Goal: Learn about a topic: Learn about a topic

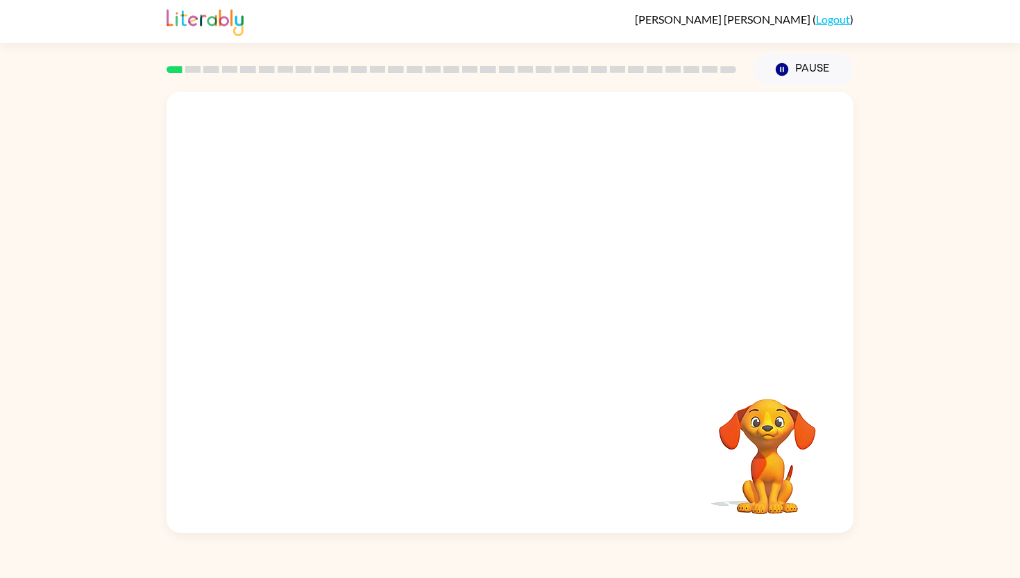
click at [323, 293] on video "Your browser must support playing .mp4 files to use Literably. Please try using…" at bounding box center [510, 231] width 687 height 278
click at [508, 312] on icon "button" at bounding box center [510, 319] width 24 height 24
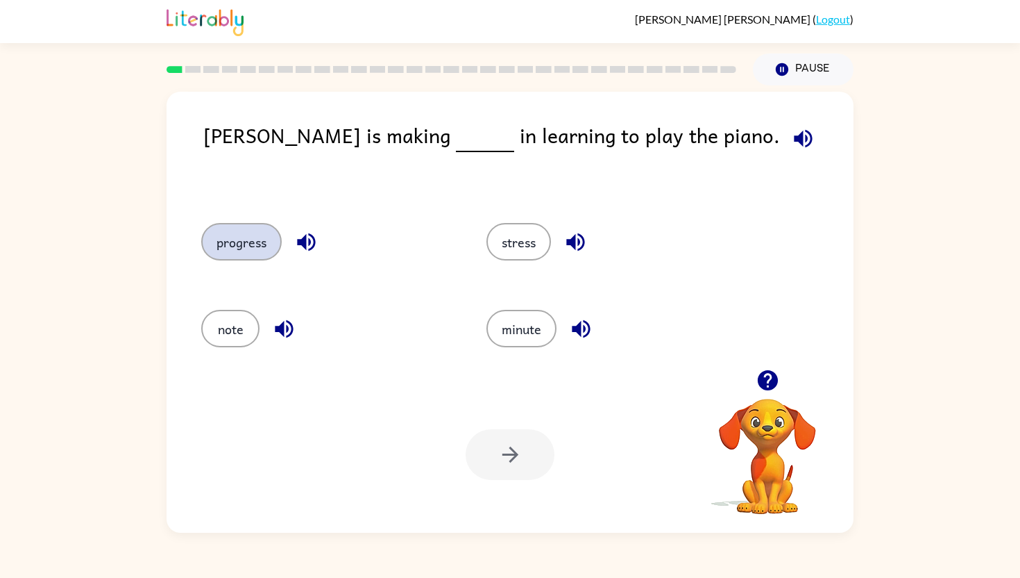
click at [220, 249] on button "progress" at bounding box center [241, 241] width 81 height 37
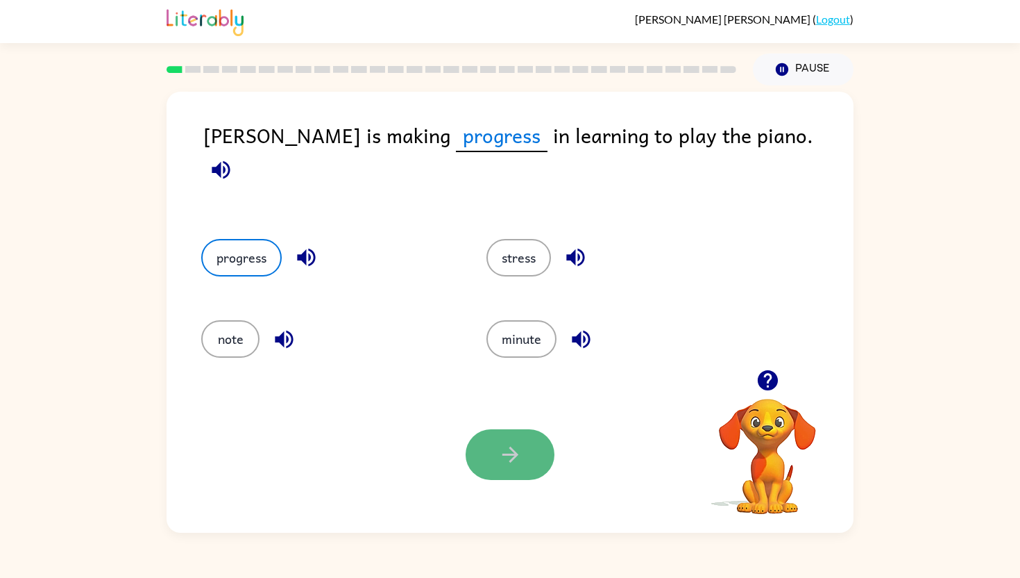
click at [485, 444] on button "button" at bounding box center [510, 454] width 89 height 51
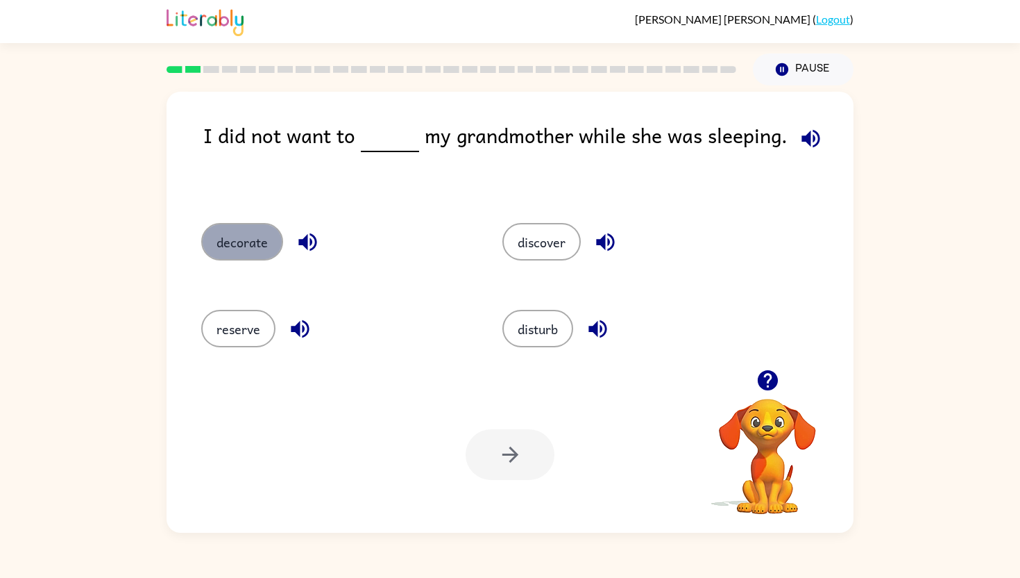
click at [282, 238] on button "decorate" at bounding box center [242, 241] width 82 height 37
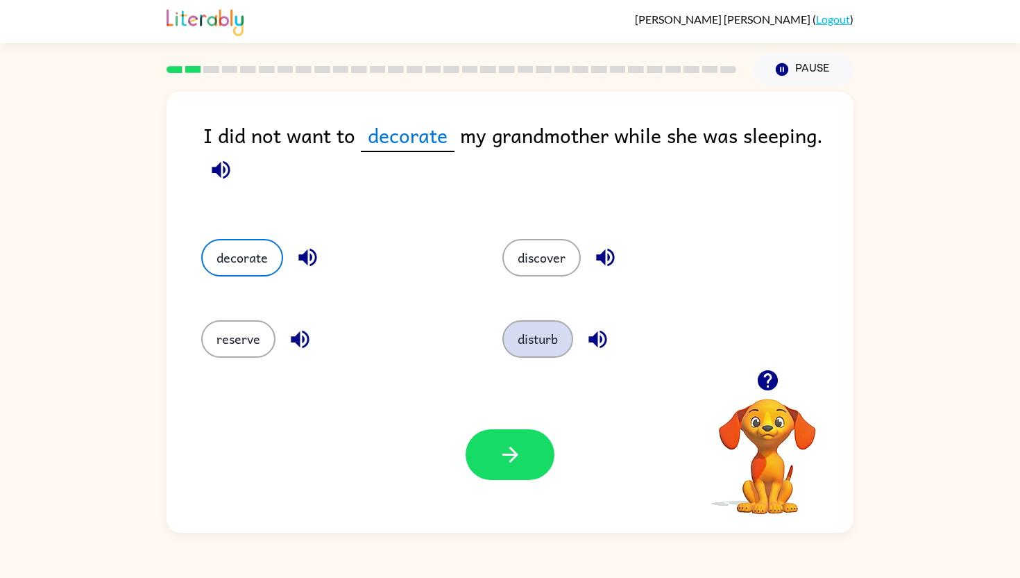
click at [534, 333] on button "disturb" at bounding box center [538, 338] width 71 height 37
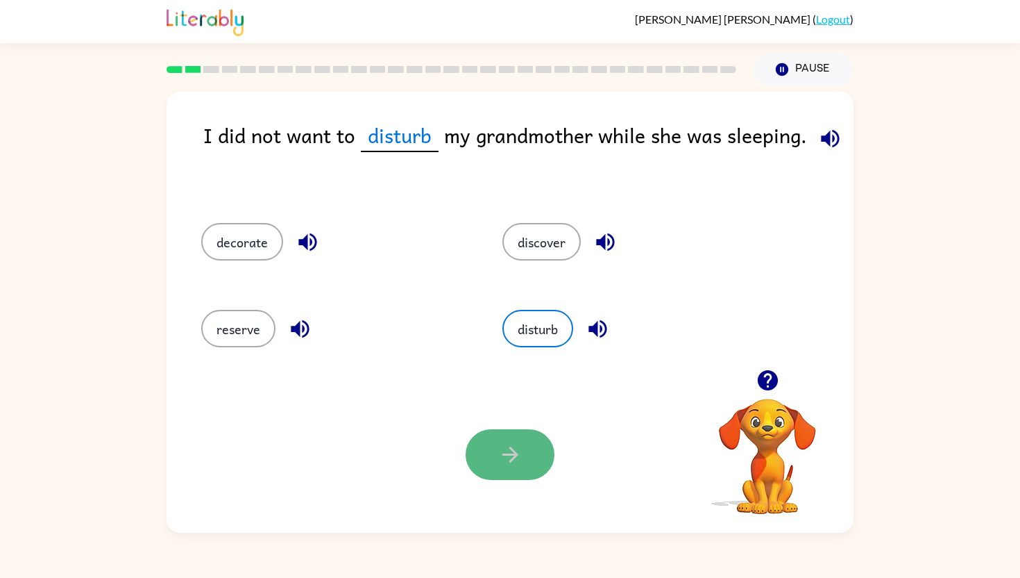
click at [518, 453] on icon "button" at bounding box center [510, 454] width 24 height 24
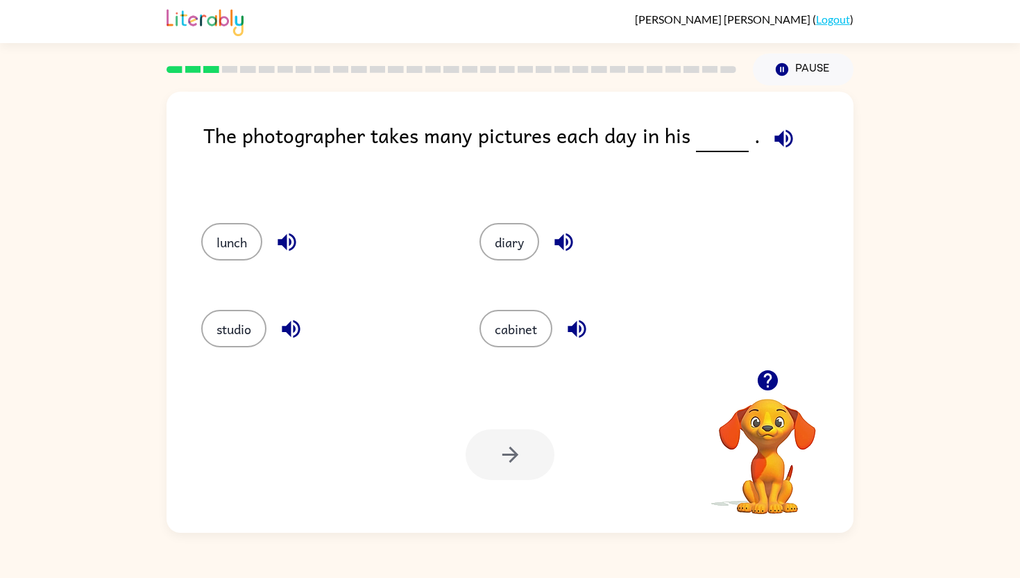
click at [242, 303] on div "studio" at bounding box center [314, 326] width 278 height 87
click at [242, 336] on button "studio" at bounding box center [233, 328] width 65 height 37
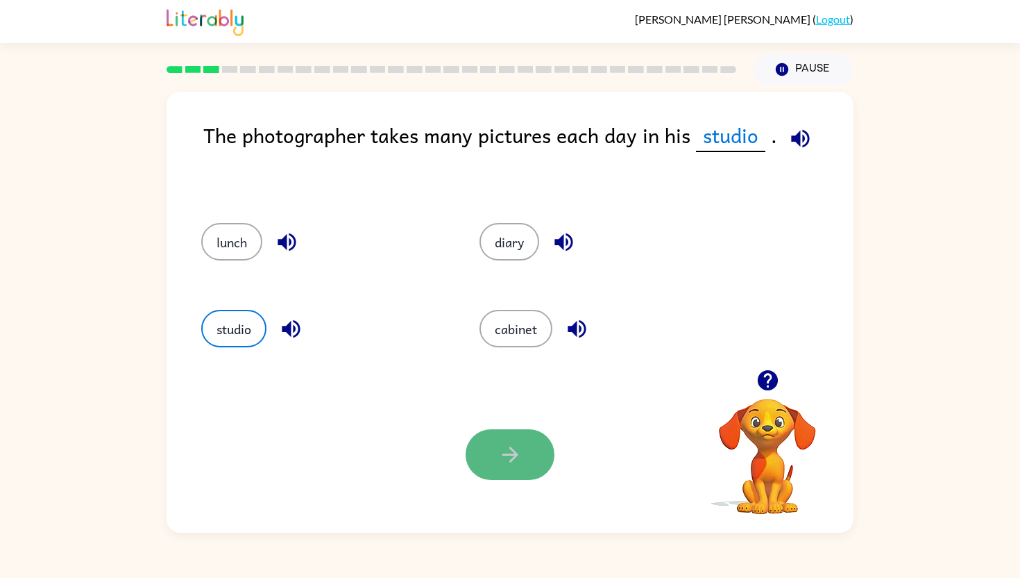
click at [480, 453] on button "button" at bounding box center [510, 454] width 89 height 51
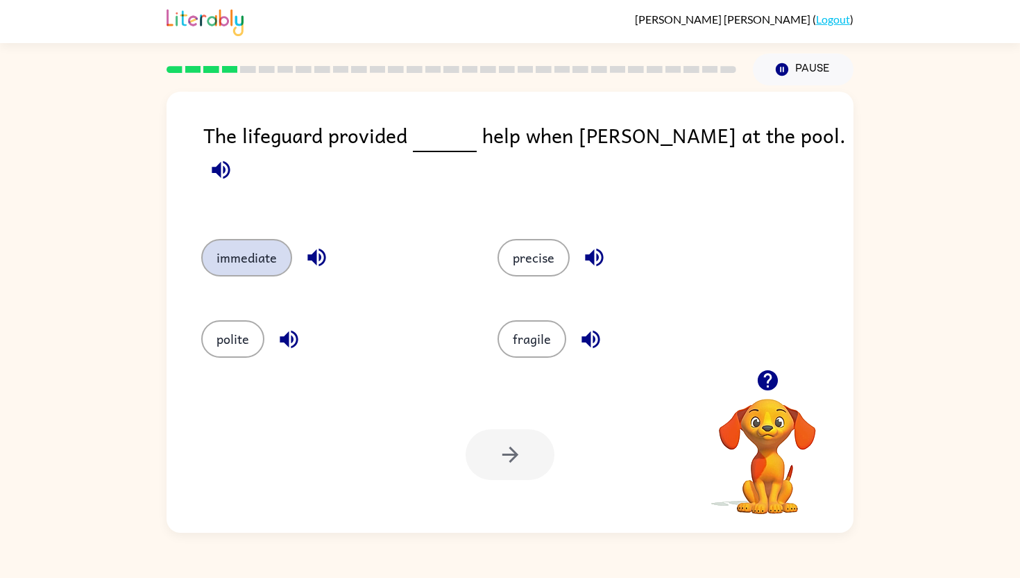
click at [274, 242] on button "immediate" at bounding box center [246, 257] width 91 height 37
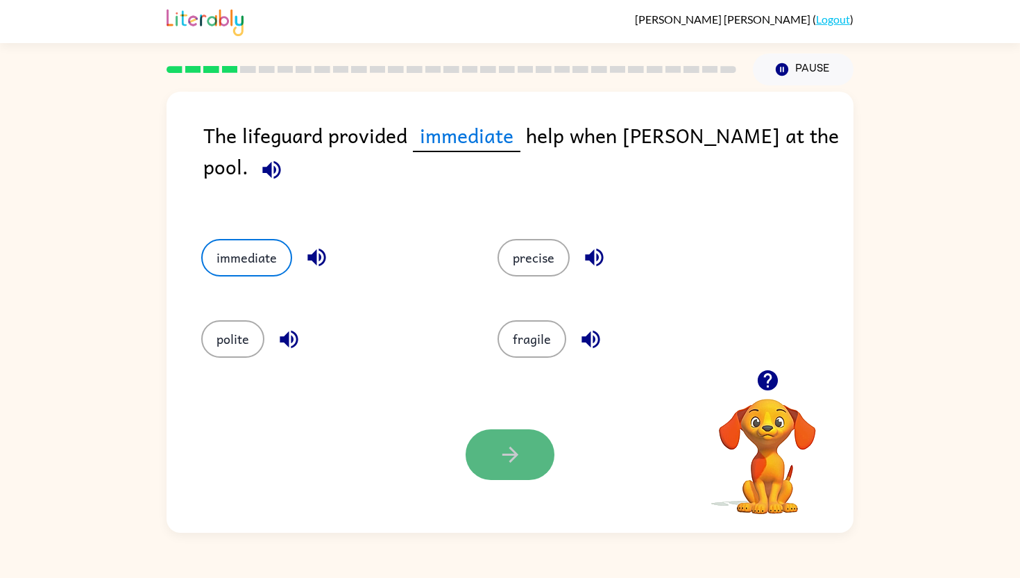
click at [479, 459] on button "button" at bounding box center [510, 454] width 89 height 51
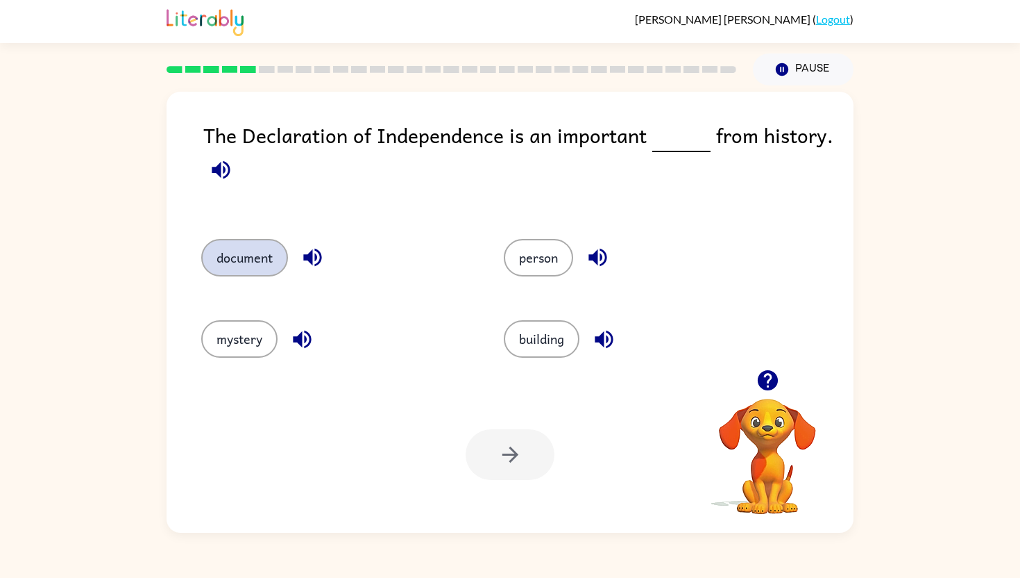
click at [269, 249] on button "document" at bounding box center [244, 257] width 87 height 37
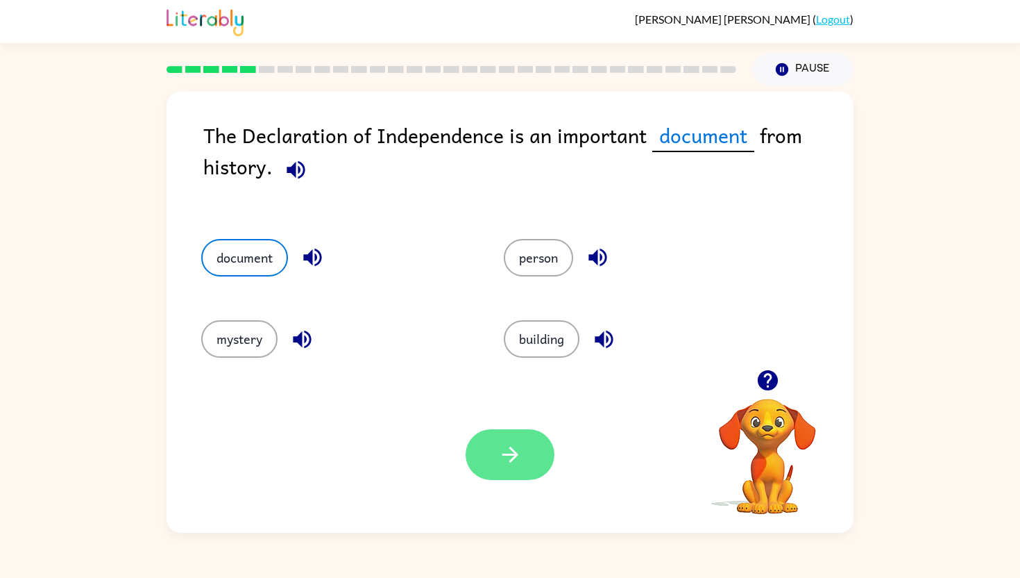
click at [519, 471] on button "button" at bounding box center [510, 454] width 89 height 51
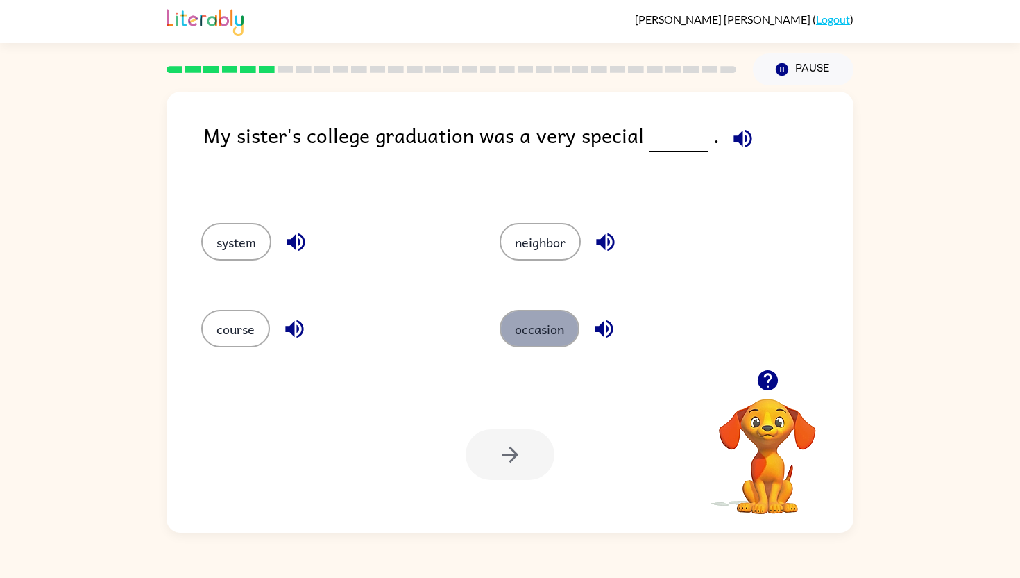
click at [520, 333] on button "occasion" at bounding box center [540, 328] width 80 height 37
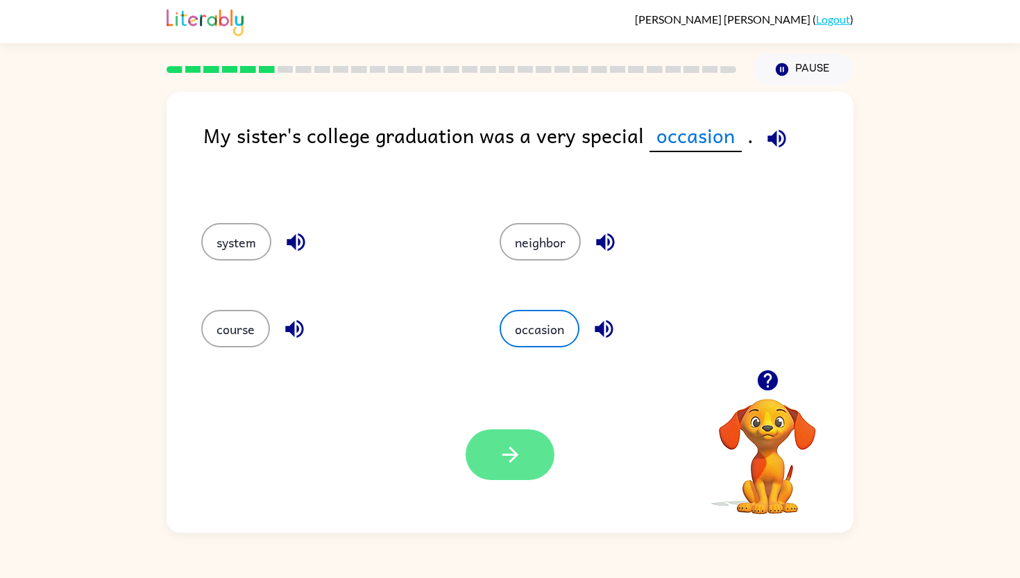
click at [479, 468] on button "button" at bounding box center [510, 454] width 89 height 51
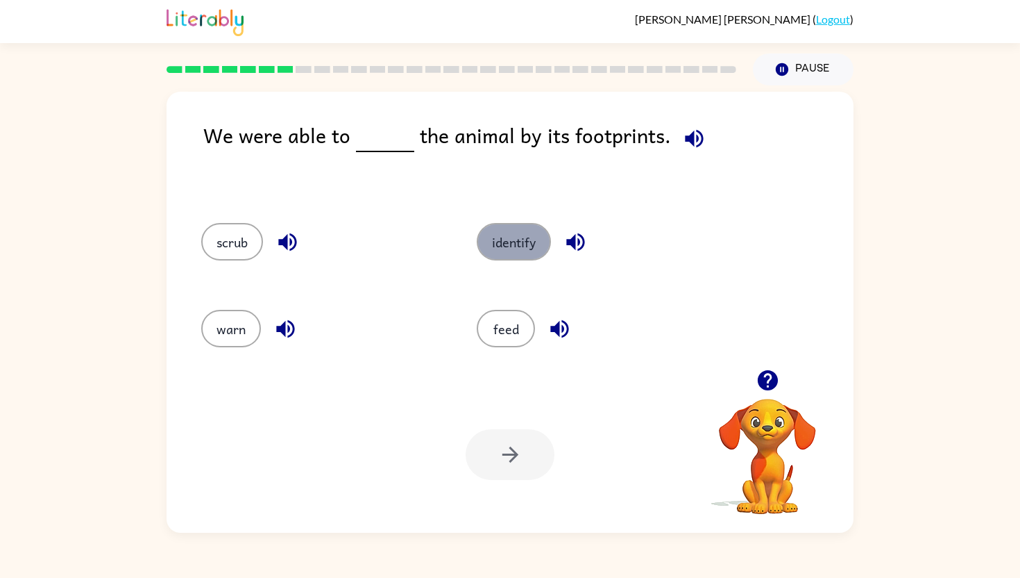
click at [497, 235] on button "identify" at bounding box center [514, 241] width 74 height 37
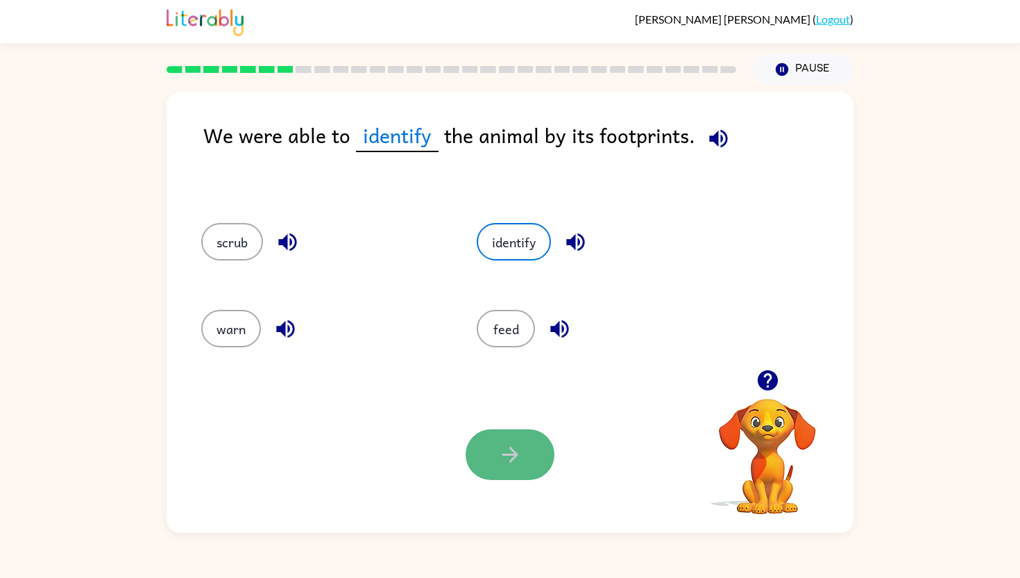
click at [521, 457] on icon "button" at bounding box center [510, 454] width 24 height 24
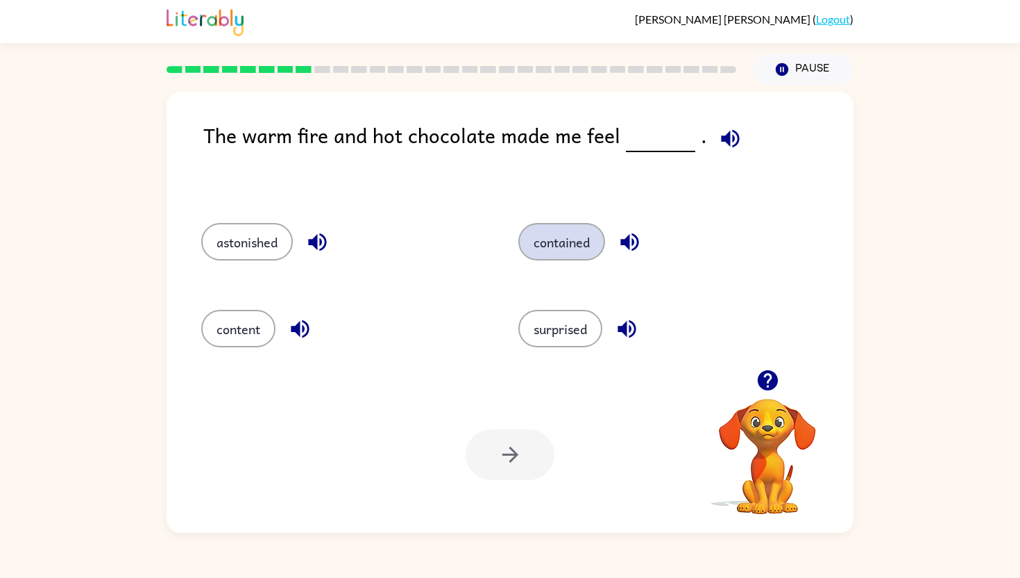
click at [543, 245] on button "contained" at bounding box center [562, 241] width 87 height 37
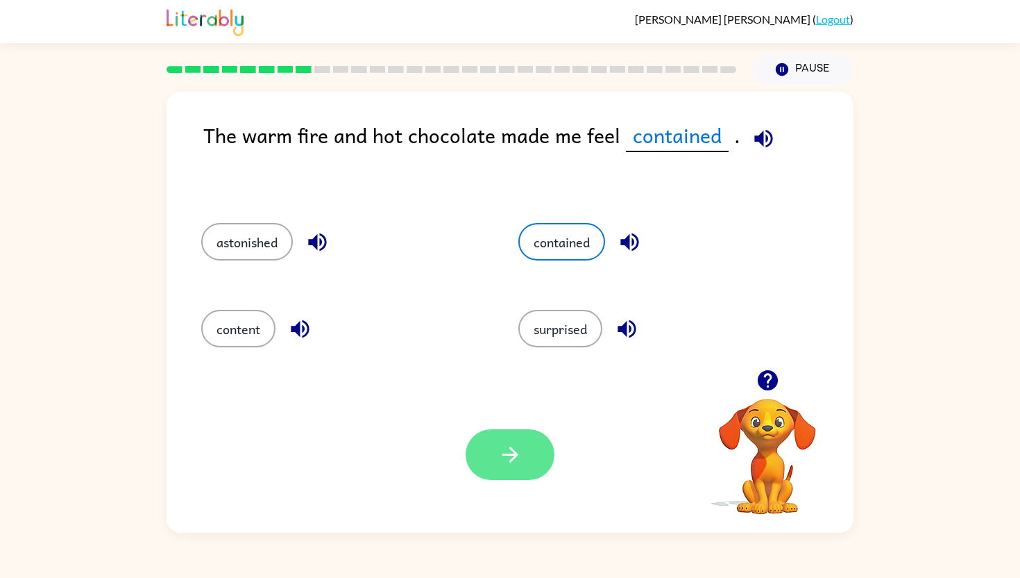
click at [507, 470] on button "button" at bounding box center [510, 454] width 89 height 51
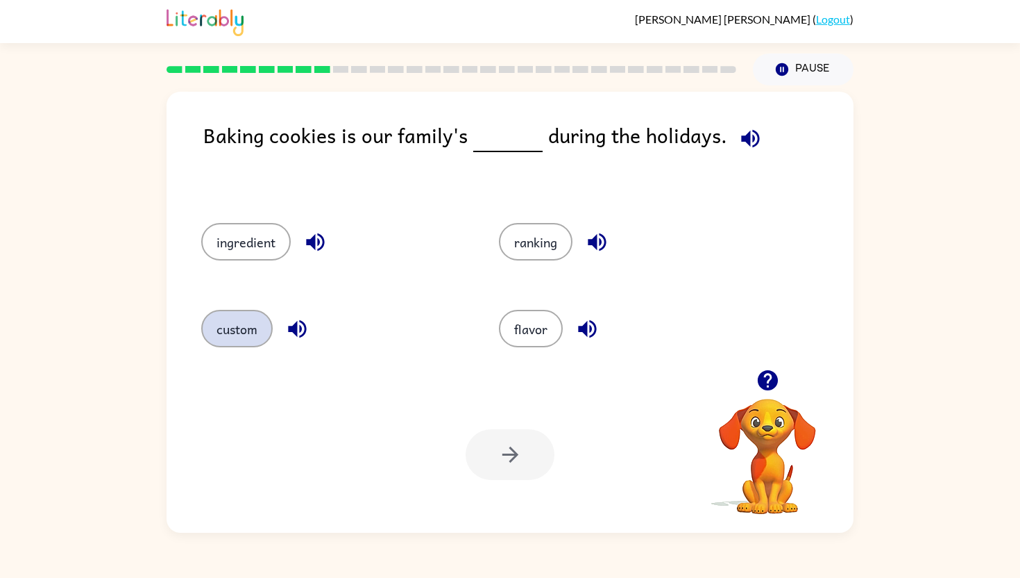
click at [249, 324] on button "custom" at bounding box center [237, 328] width 72 height 37
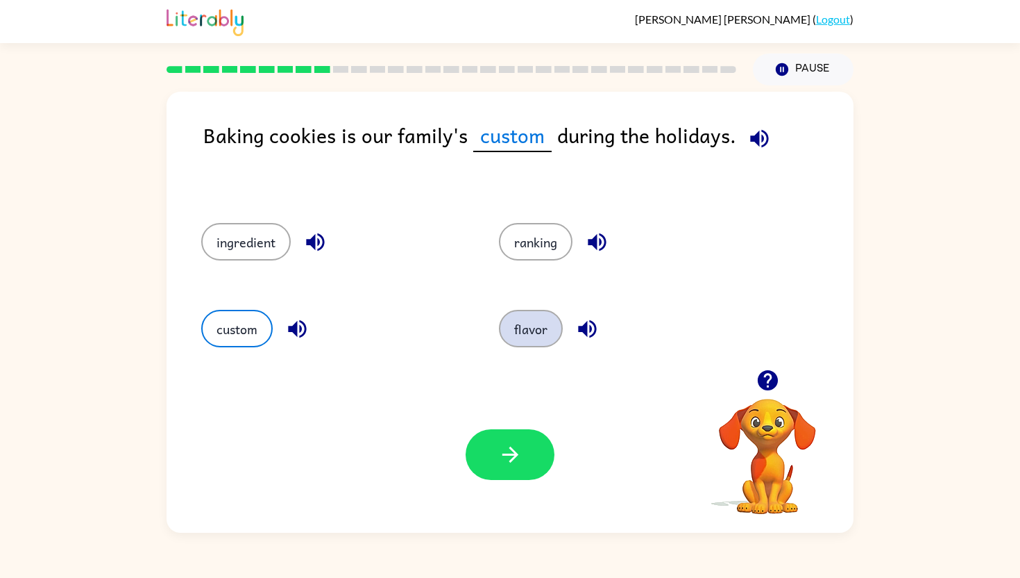
click at [554, 317] on button "flavor" at bounding box center [531, 328] width 64 height 37
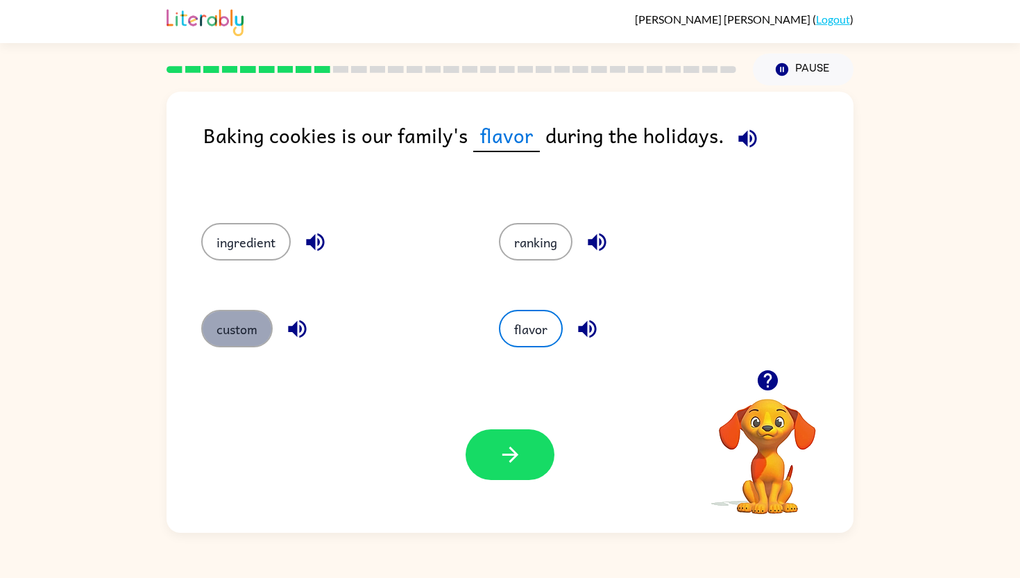
click at [240, 315] on button "custom" at bounding box center [237, 328] width 72 height 37
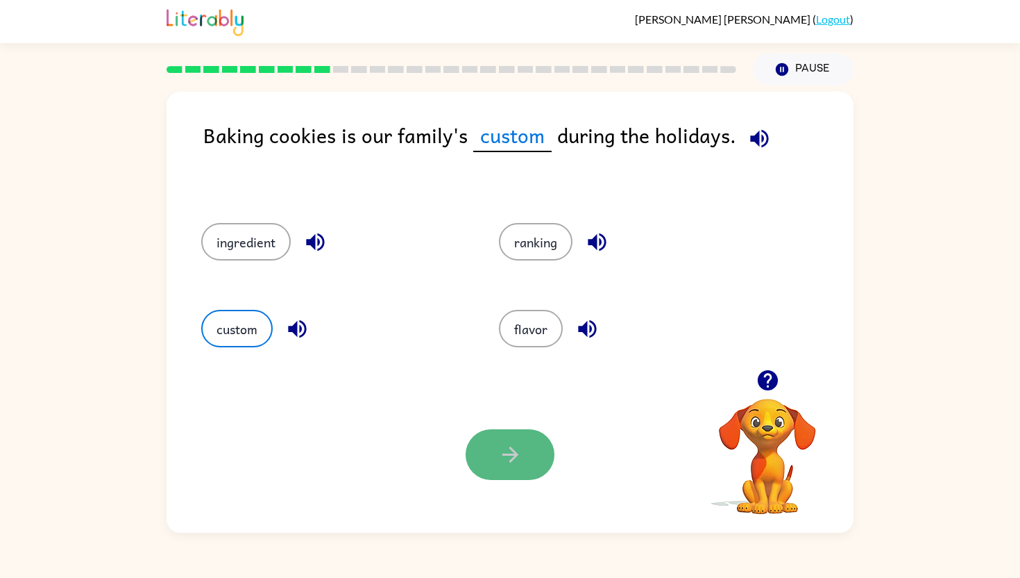
click at [523, 451] on button "button" at bounding box center [510, 454] width 89 height 51
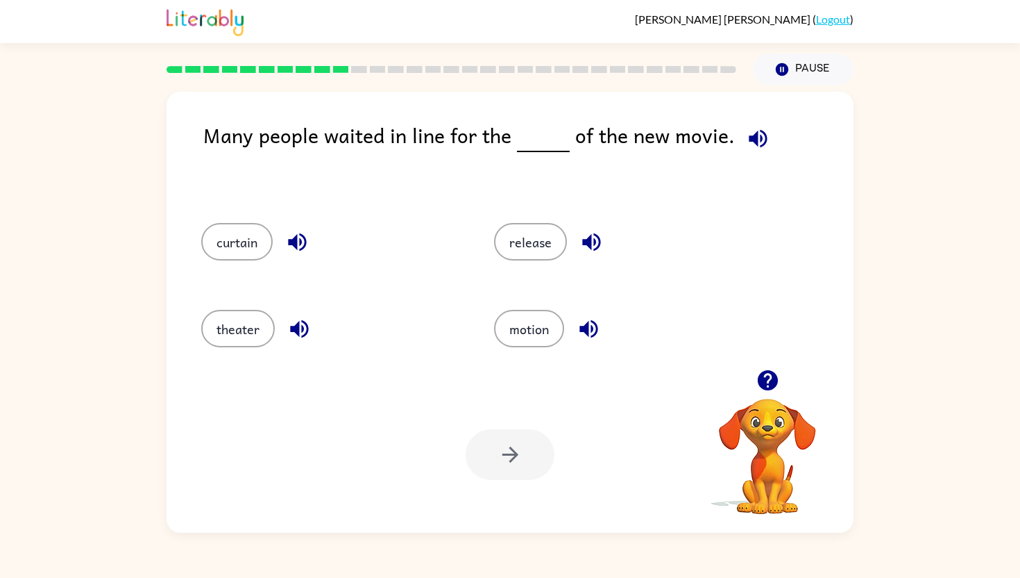
click at [219, 350] on div "theater" at bounding box center [321, 326] width 293 height 87
click at [225, 335] on button "theater" at bounding box center [238, 328] width 74 height 37
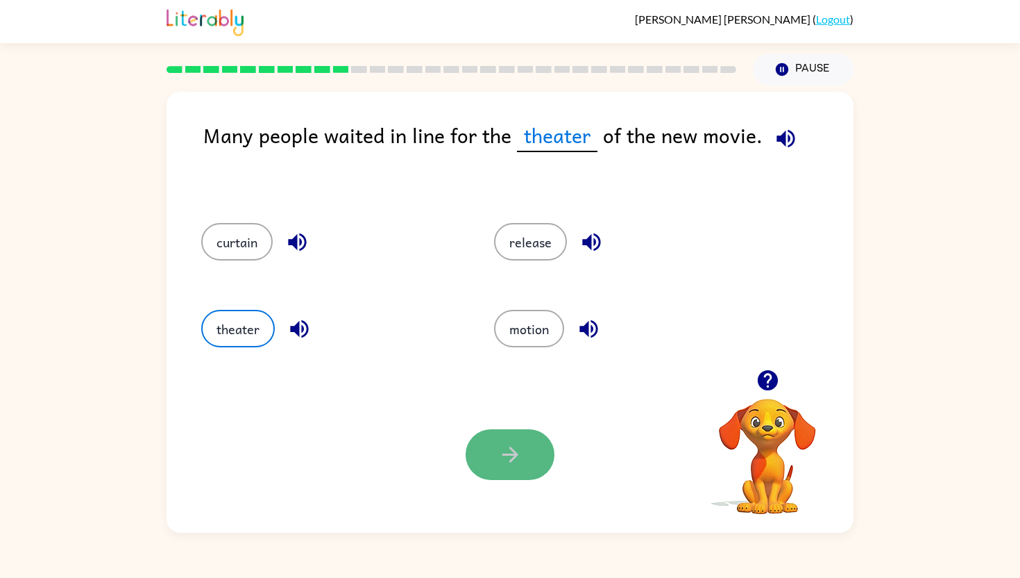
click at [526, 457] on button "button" at bounding box center [510, 454] width 89 height 51
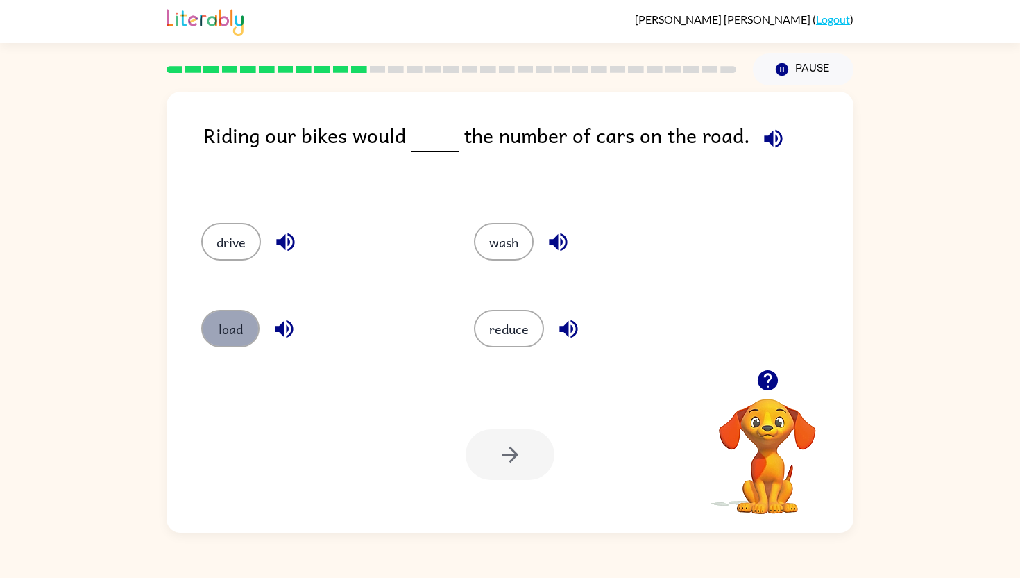
click at [238, 322] on button "load" at bounding box center [230, 328] width 58 height 37
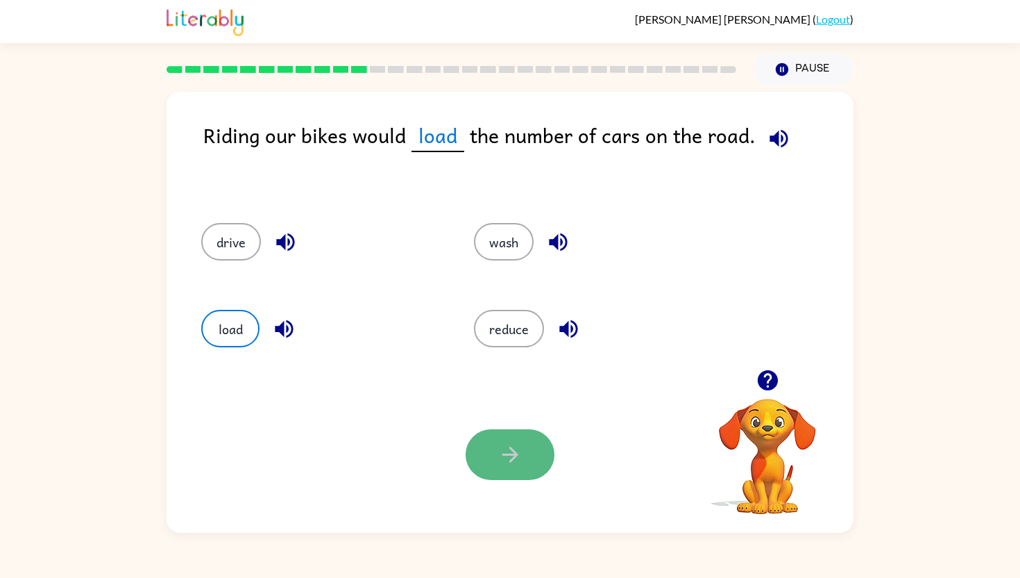
click at [494, 439] on button "button" at bounding box center [510, 454] width 89 height 51
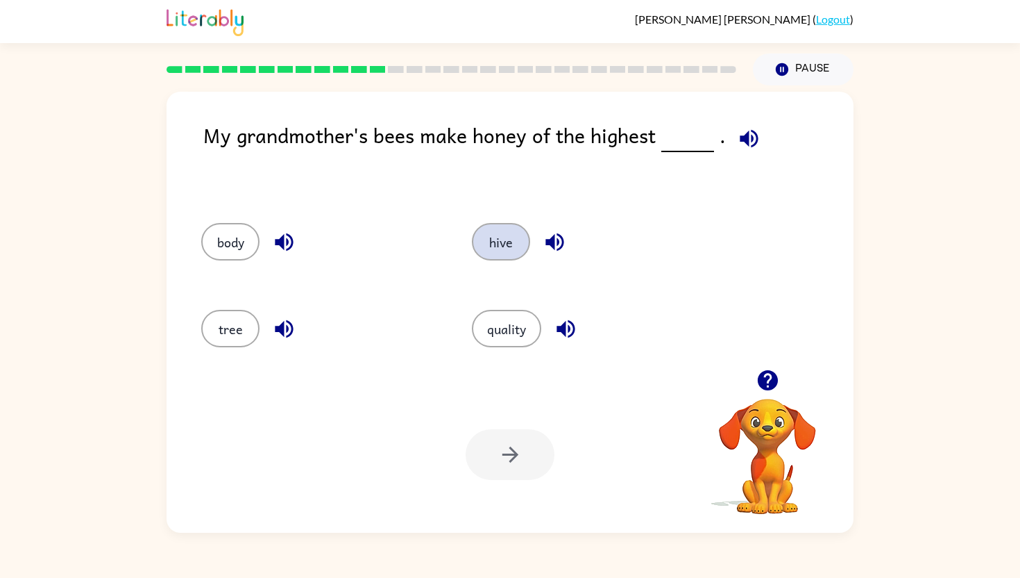
click at [502, 235] on button "hive" at bounding box center [501, 241] width 58 height 37
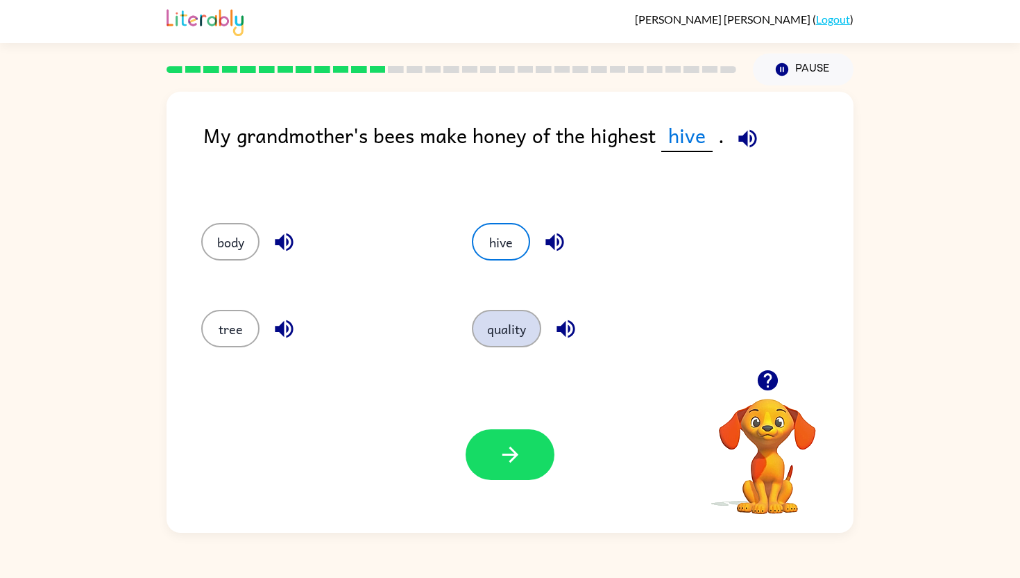
click at [501, 322] on button "quality" at bounding box center [506, 328] width 69 height 37
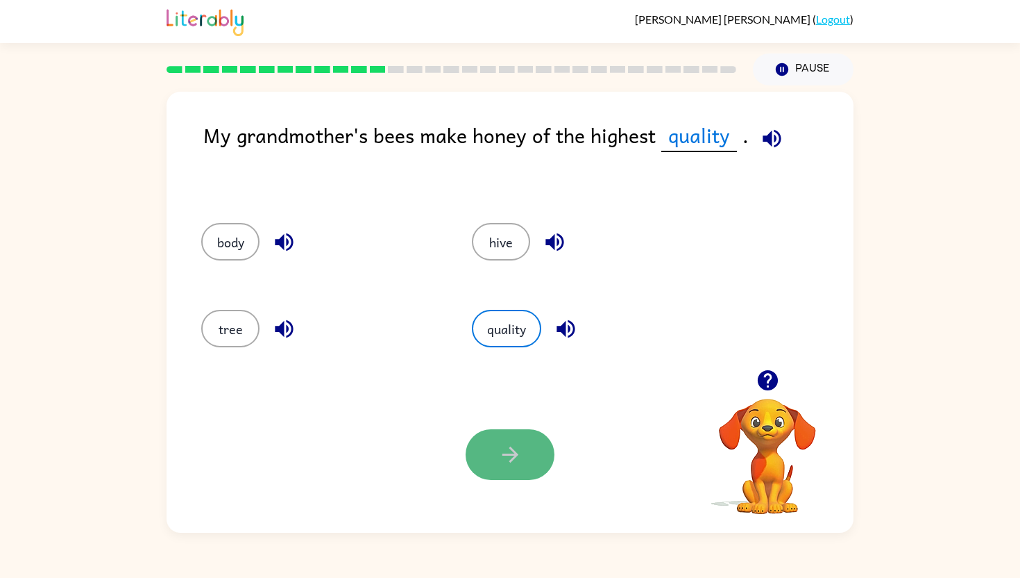
click at [503, 451] on icon "button" at bounding box center [510, 454] width 24 height 24
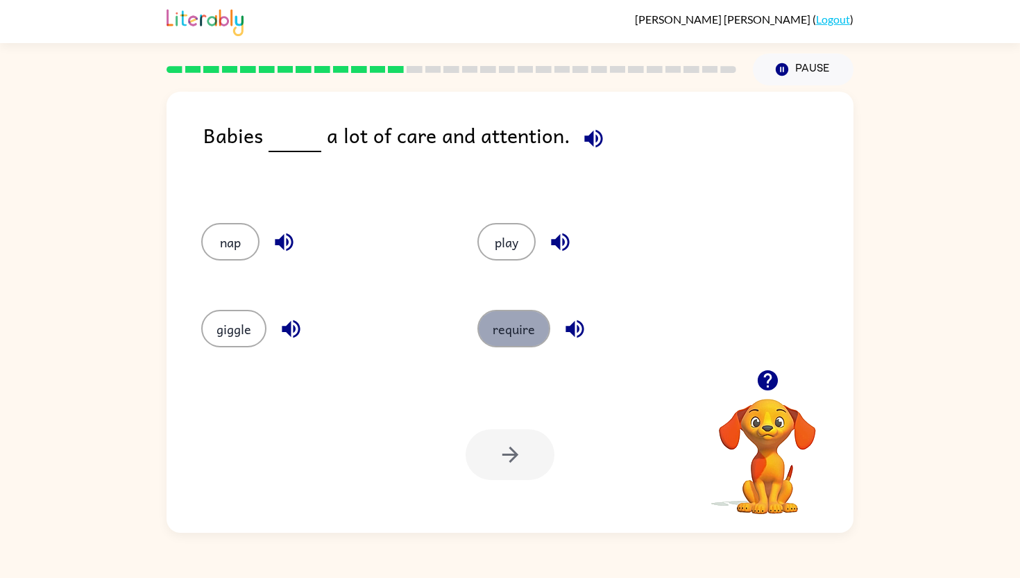
click at [517, 328] on button "require" at bounding box center [514, 328] width 73 height 37
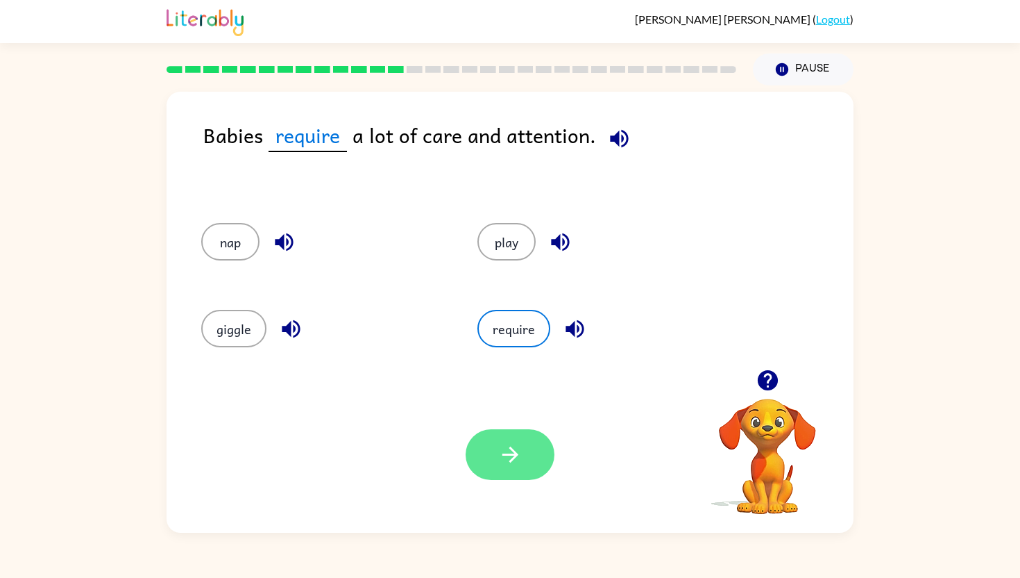
click at [519, 444] on icon "button" at bounding box center [510, 454] width 24 height 24
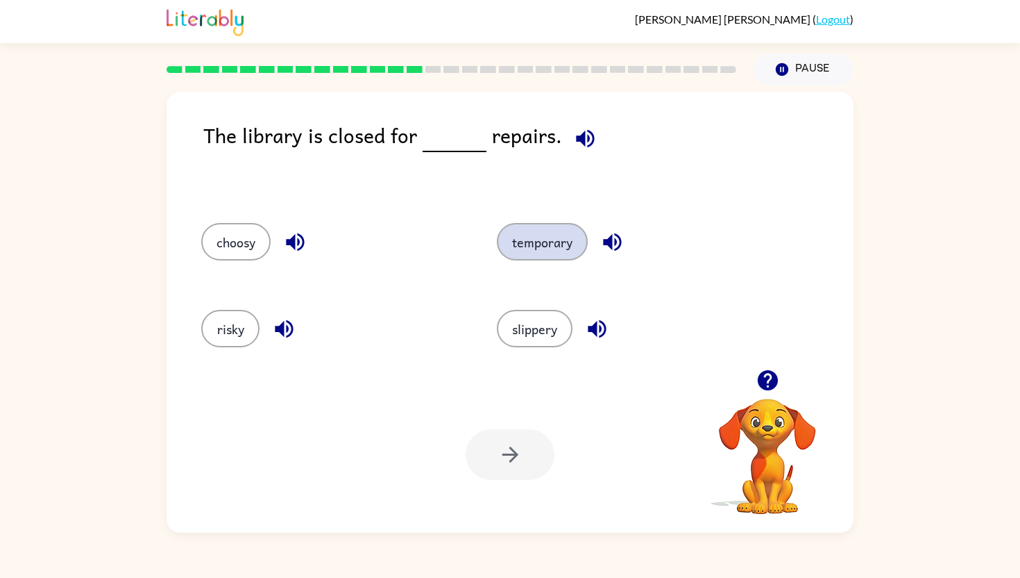
click at [538, 236] on button "temporary" at bounding box center [542, 241] width 91 height 37
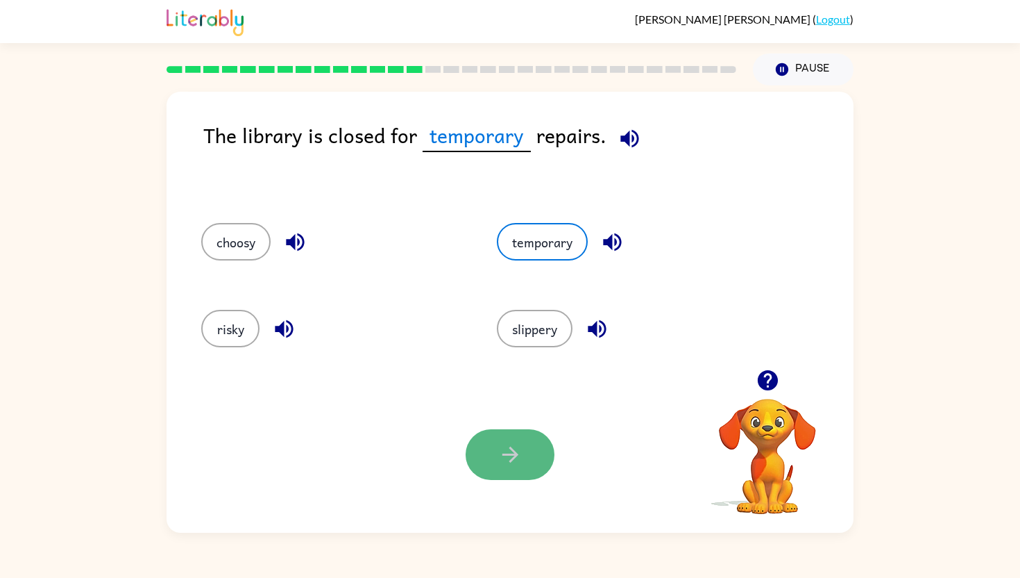
click at [505, 439] on button "button" at bounding box center [510, 454] width 89 height 51
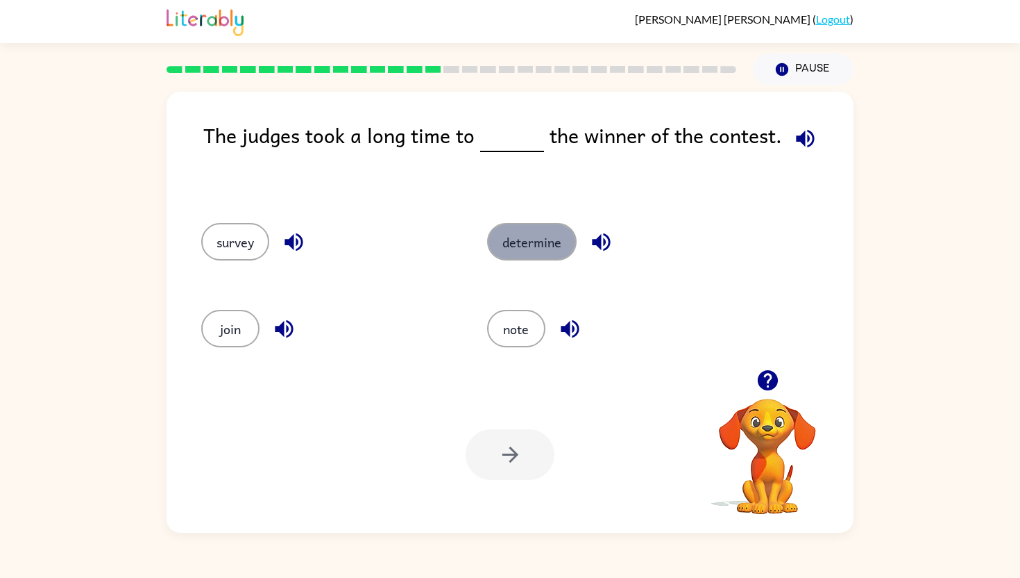
click at [524, 244] on button "determine" at bounding box center [532, 241] width 90 height 37
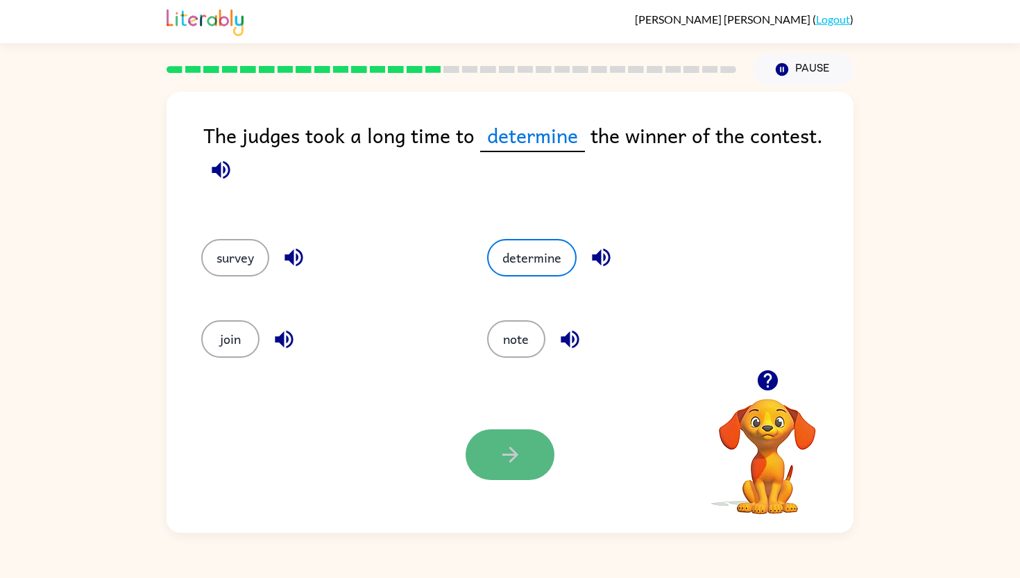
click at [512, 464] on icon "button" at bounding box center [510, 454] width 24 height 24
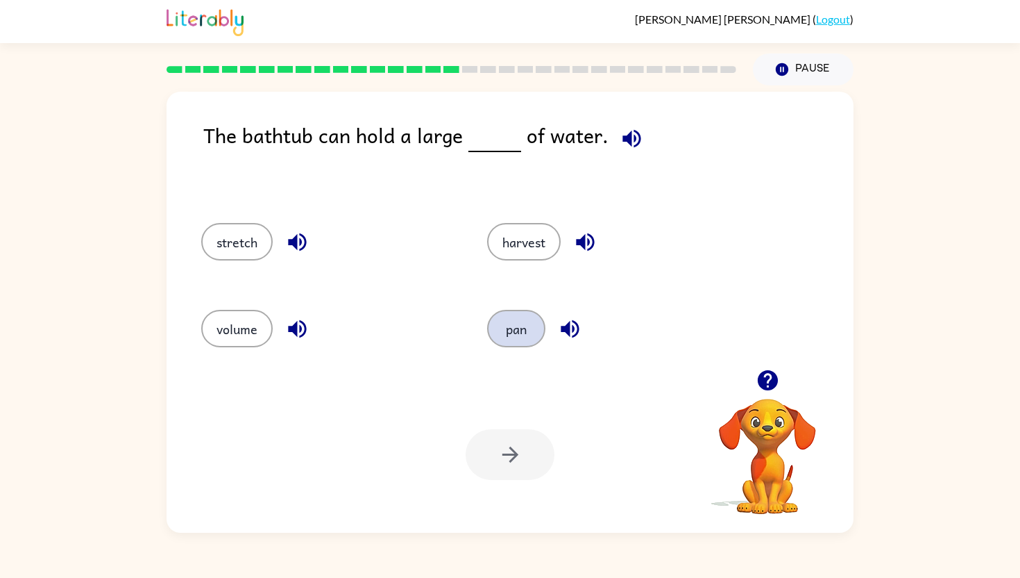
click at [537, 314] on button "pan" at bounding box center [516, 328] width 58 height 37
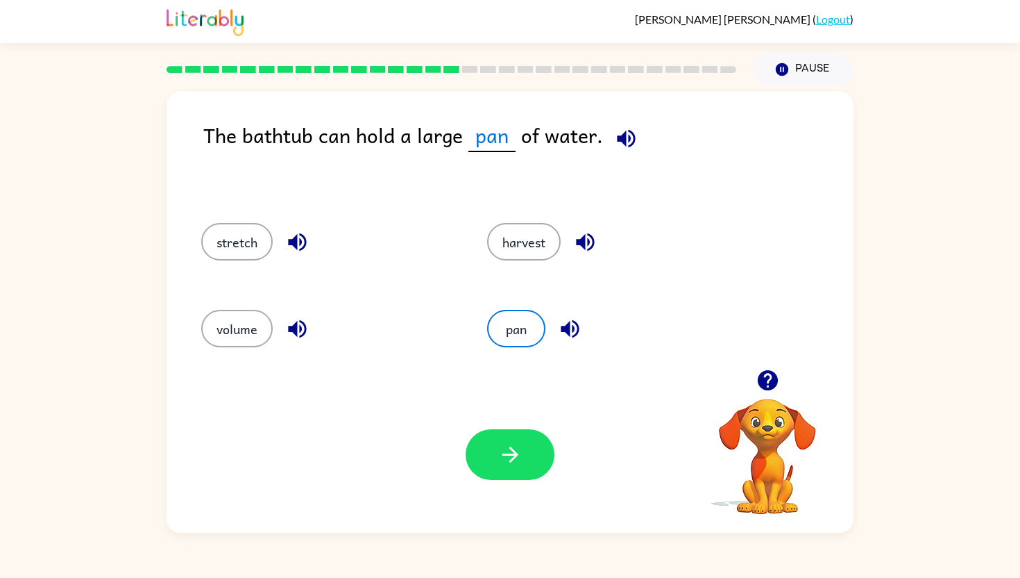
click at [589, 328] on div "pan" at bounding box center [614, 328] width 254 height 37
click at [560, 319] on icon "button" at bounding box center [570, 329] width 24 height 24
click at [590, 227] on button "button" at bounding box center [585, 241] width 35 height 35
click at [594, 243] on icon "button" at bounding box center [585, 242] width 18 height 18
click at [300, 239] on icon "button" at bounding box center [297, 242] width 24 height 24
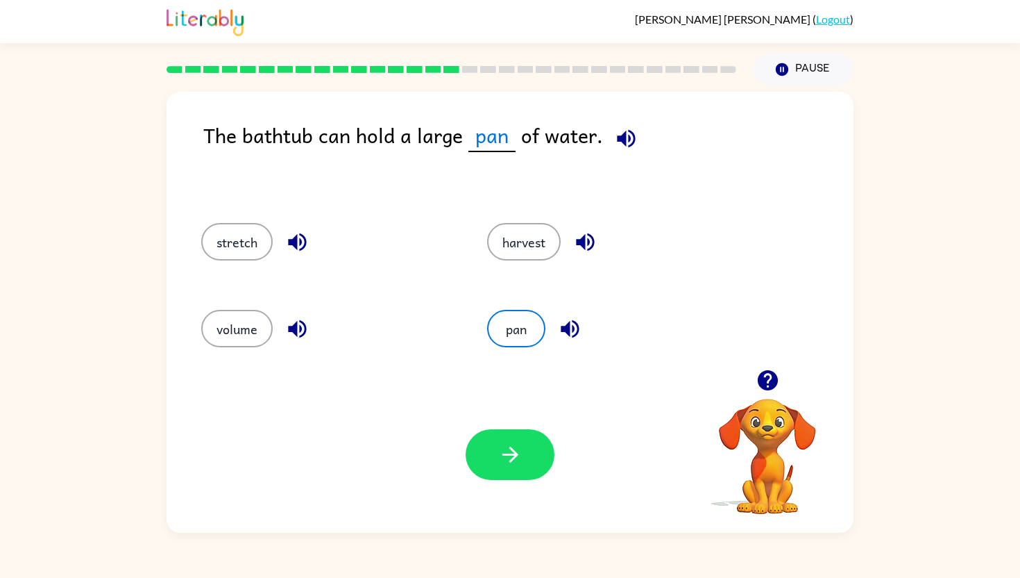
click at [302, 330] on icon "button" at bounding box center [297, 329] width 24 height 24
click at [487, 437] on button "button" at bounding box center [510, 454] width 89 height 51
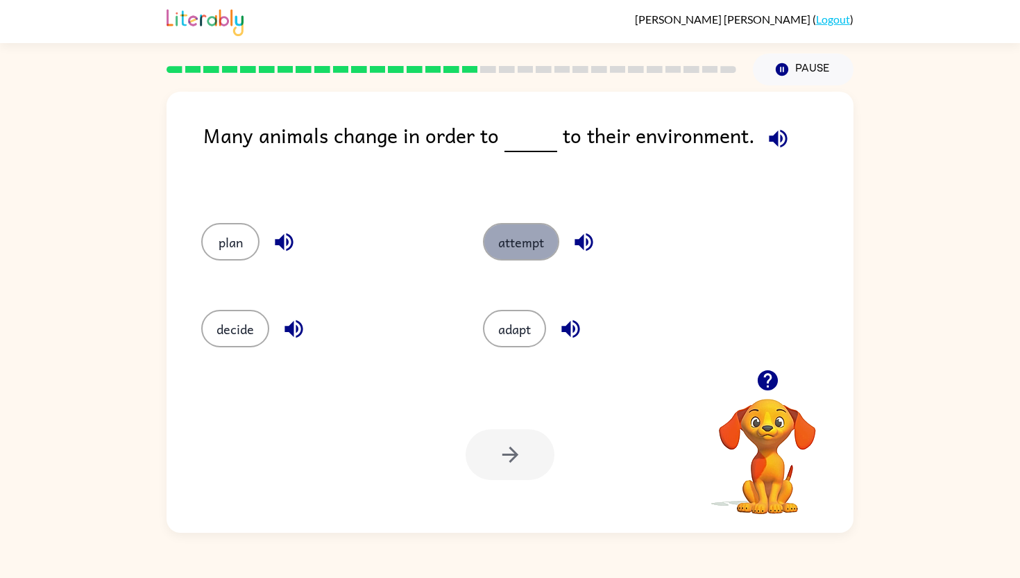
click at [532, 240] on button "attempt" at bounding box center [521, 241] width 76 height 37
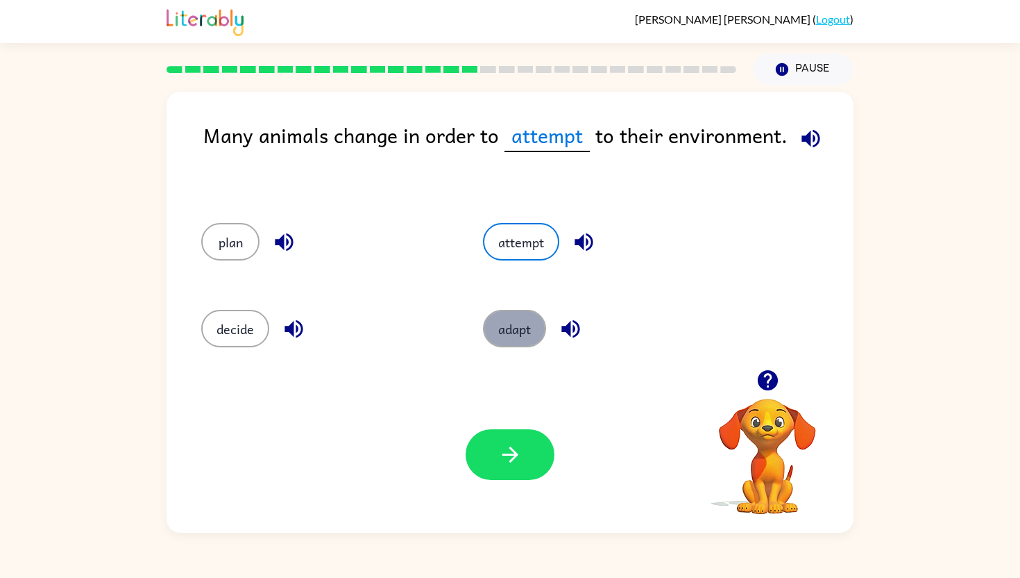
click at [519, 333] on button "adapt" at bounding box center [514, 328] width 63 height 37
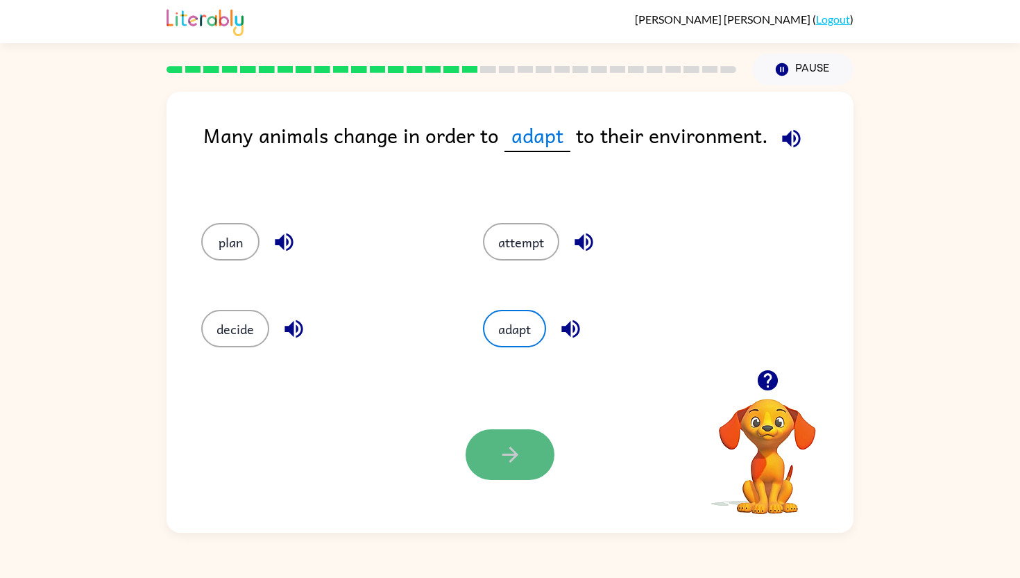
click at [494, 467] on button "button" at bounding box center [510, 454] width 89 height 51
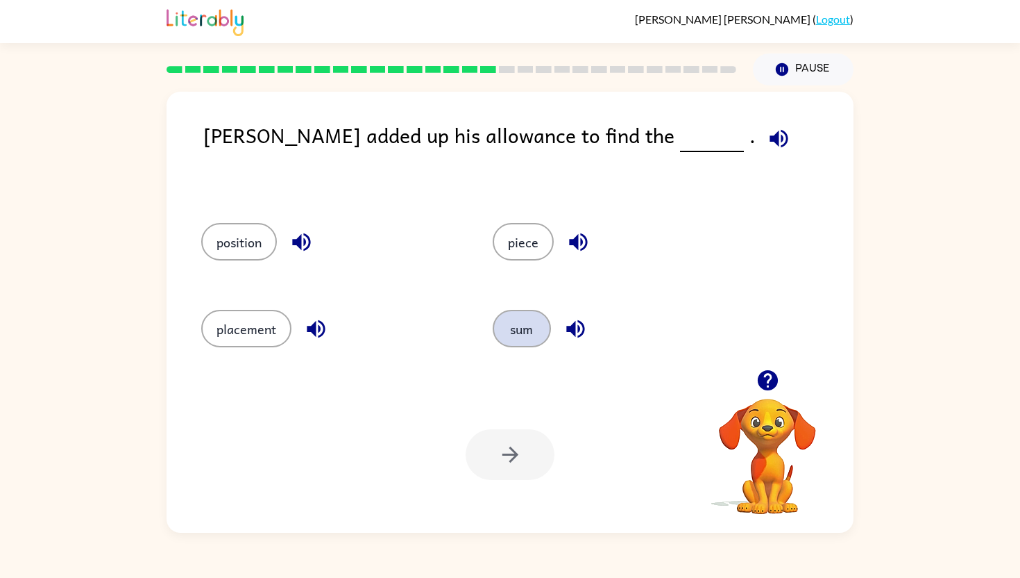
click at [529, 327] on button "sum" at bounding box center [522, 328] width 58 height 37
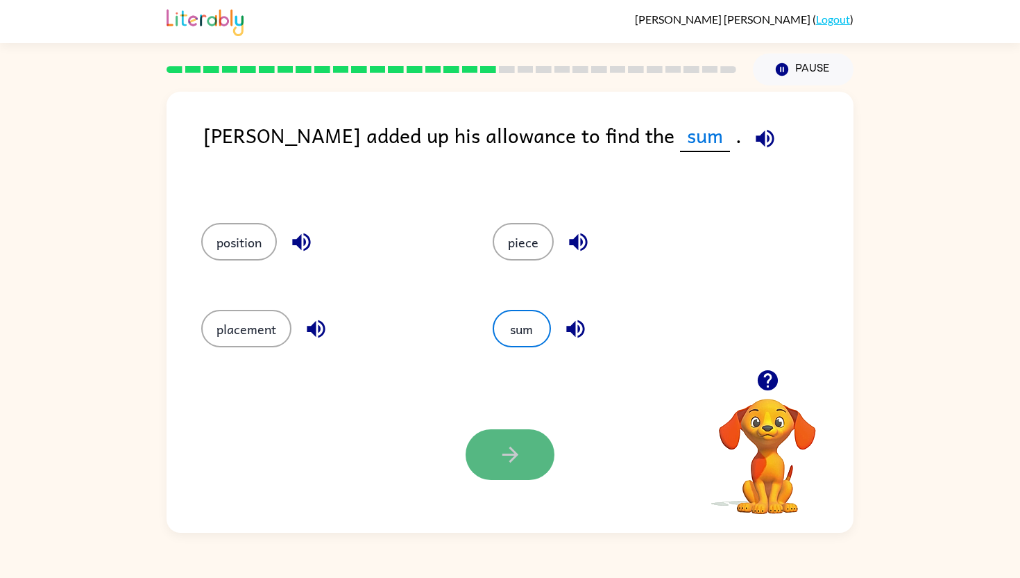
click at [496, 455] on button "button" at bounding box center [510, 454] width 89 height 51
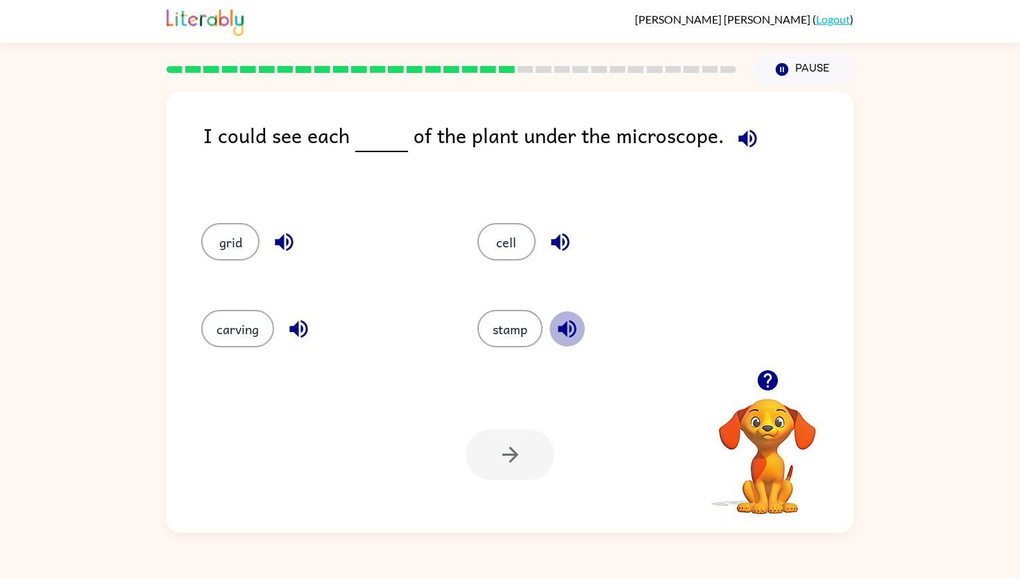
click at [574, 322] on icon "button" at bounding box center [567, 329] width 18 height 18
click at [560, 242] on icon "button" at bounding box center [560, 242] width 18 height 18
click at [287, 237] on icon "button" at bounding box center [284, 242] width 24 height 24
click at [292, 328] on icon "button" at bounding box center [298, 329] width 18 height 18
click at [213, 317] on button "carving" at bounding box center [237, 328] width 73 height 37
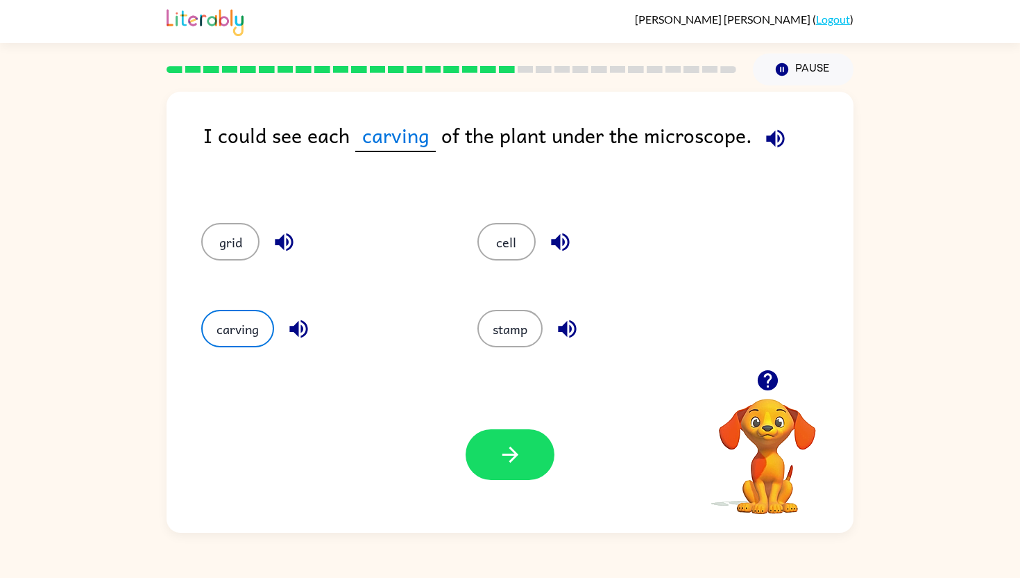
click at [279, 242] on icon "button" at bounding box center [284, 242] width 18 height 18
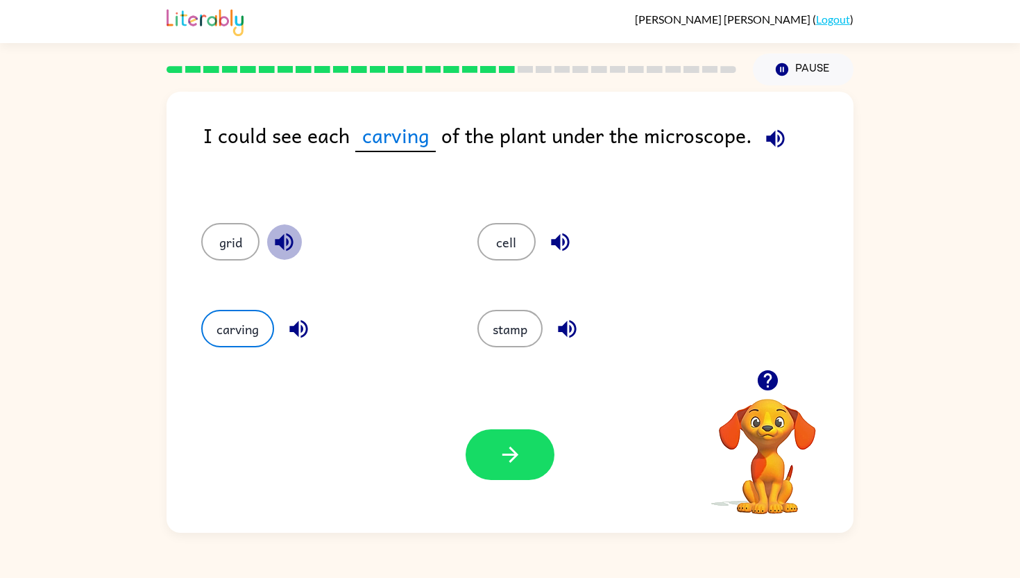
click at [279, 242] on icon "button" at bounding box center [284, 242] width 18 height 18
click at [504, 460] on icon "button" at bounding box center [510, 454] width 24 height 24
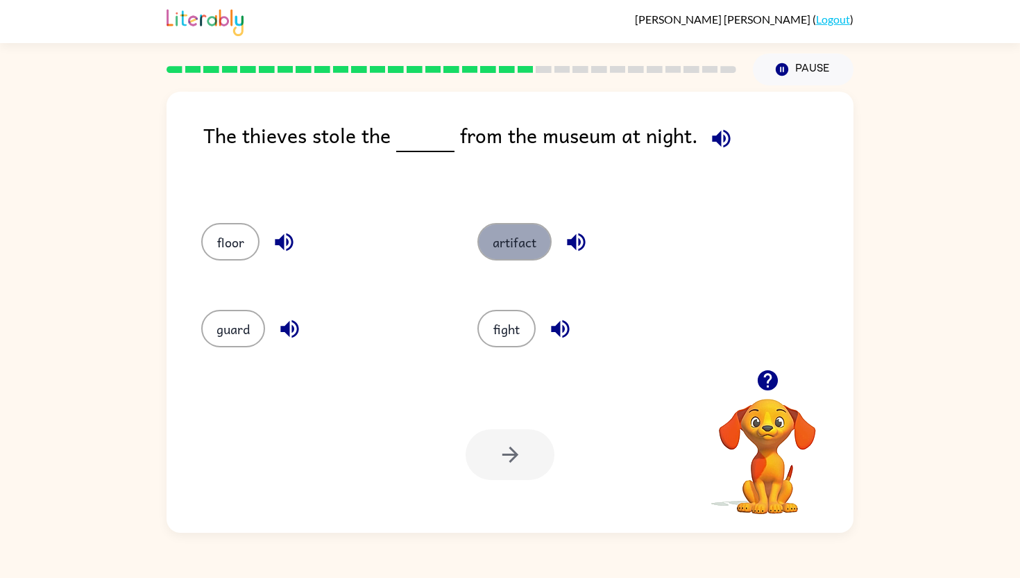
click at [536, 241] on button "artifact" at bounding box center [515, 241] width 74 height 37
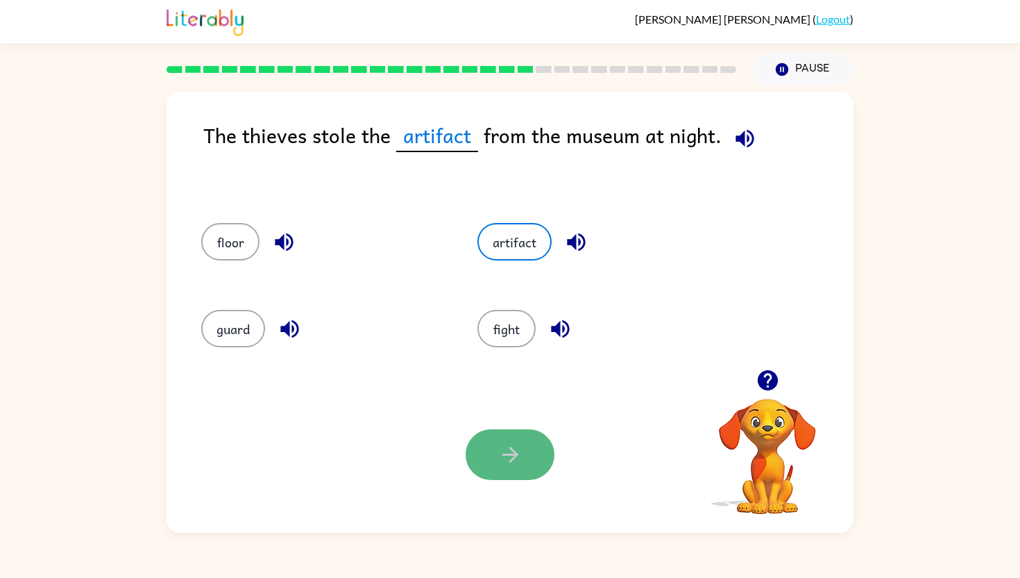
click at [519, 443] on icon "button" at bounding box center [510, 454] width 24 height 24
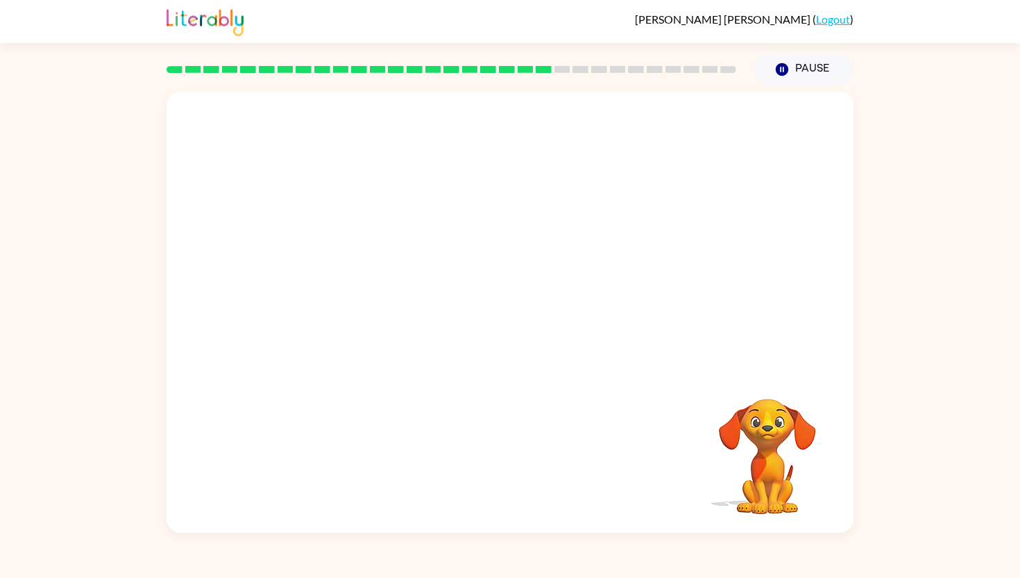
click at [360, 323] on video "Your browser must support playing .mp4 files to use Literably. Please try using…" at bounding box center [510, 231] width 687 height 278
click at [361, 323] on video "Your browser must support playing .mp4 files to use Literably. Please try using…" at bounding box center [510, 231] width 687 height 278
click at [508, 310] on div at bounding box center [510, 319] width 89 height 51
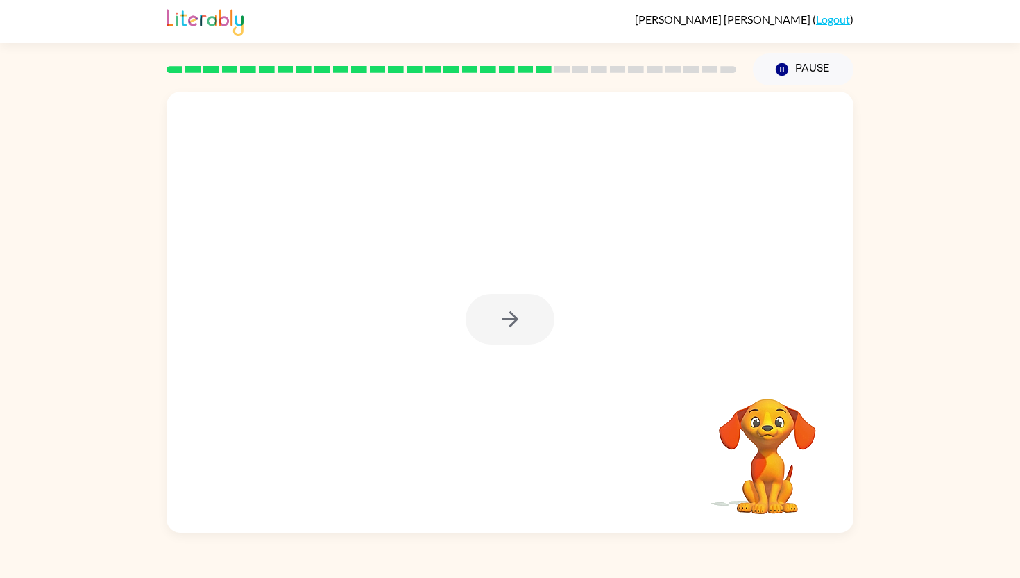
click at [508, 310] on div at bounding box center [510, 319] width 89 height 51
click at [511, 310] on icon "button" at bounding box center [510, 319] width 24 height 24
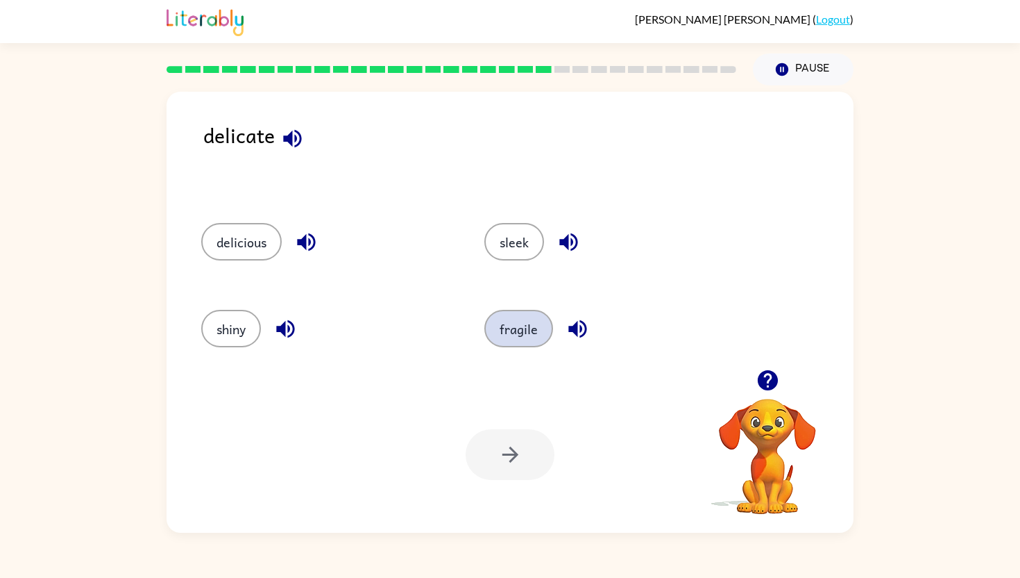
click at [510, 339] on button "fragile" at bounding box center [519, 328] width 69 height 37
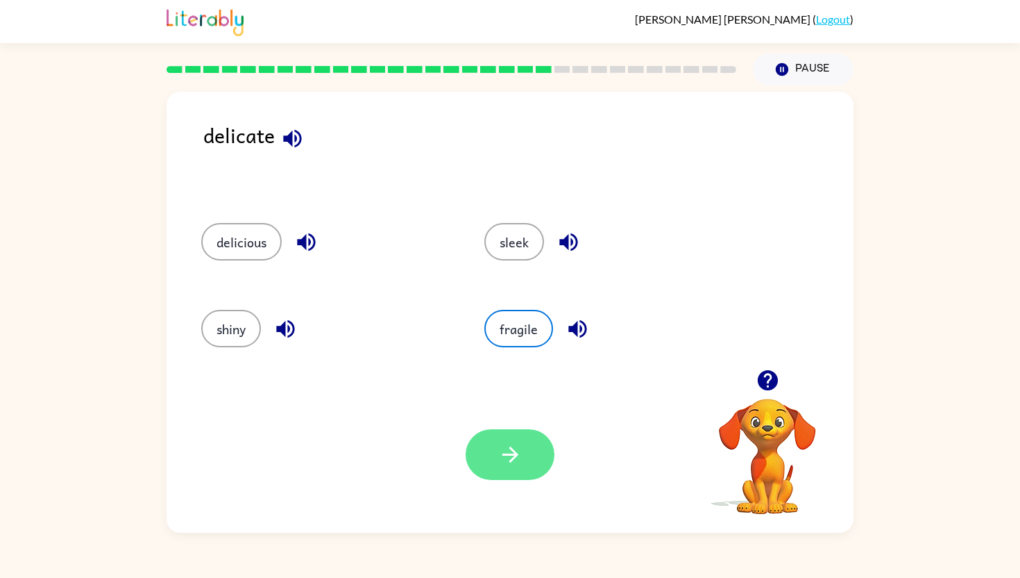
click at [500, 464] on icon "button" at bounding box center [510, 454] width 24 height 24
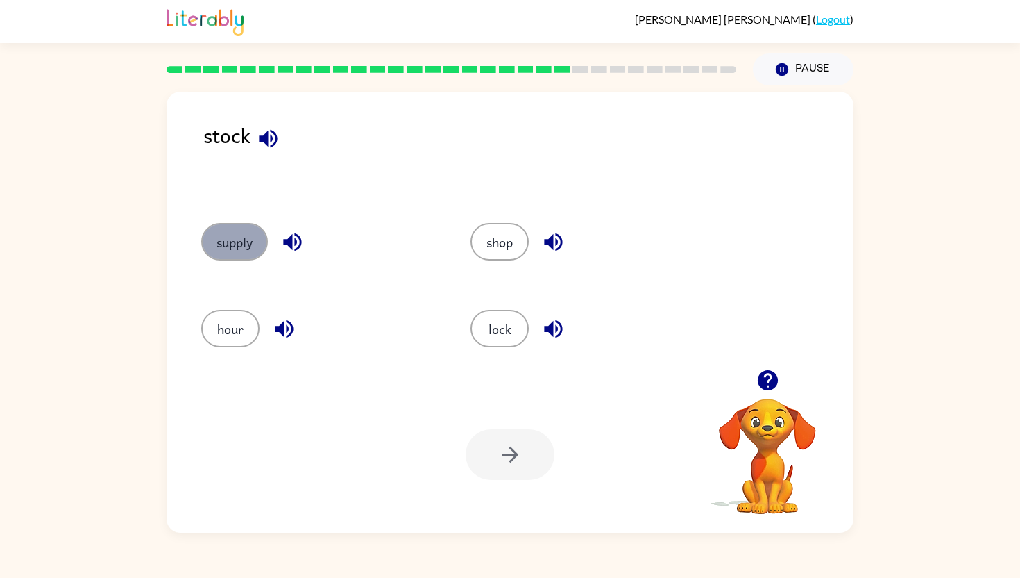
click at [255, 236] on button "supply" at bounding box center [234, 241] width 67 height 37
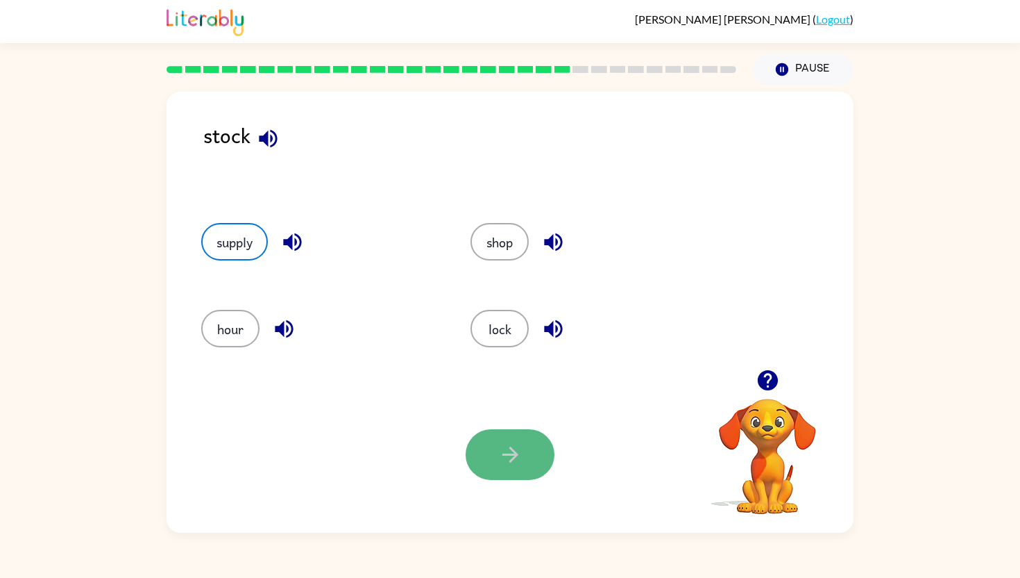
click at [486, 441] on button "button" at bounding box center [510, 454] width 89 height 51
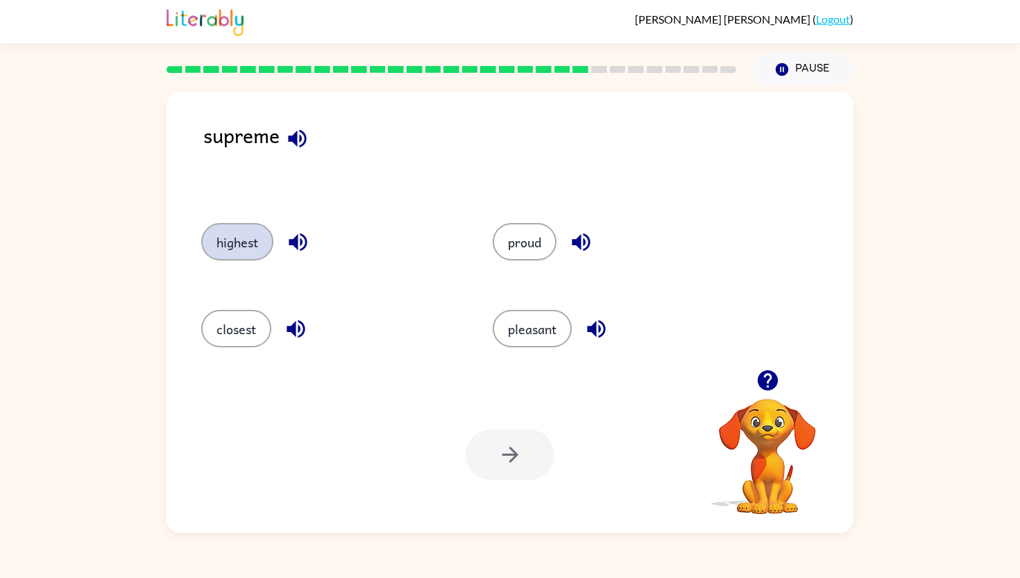
click at [257, 245] on button "highest" at bounding box center [237, 241] width 72 height 37
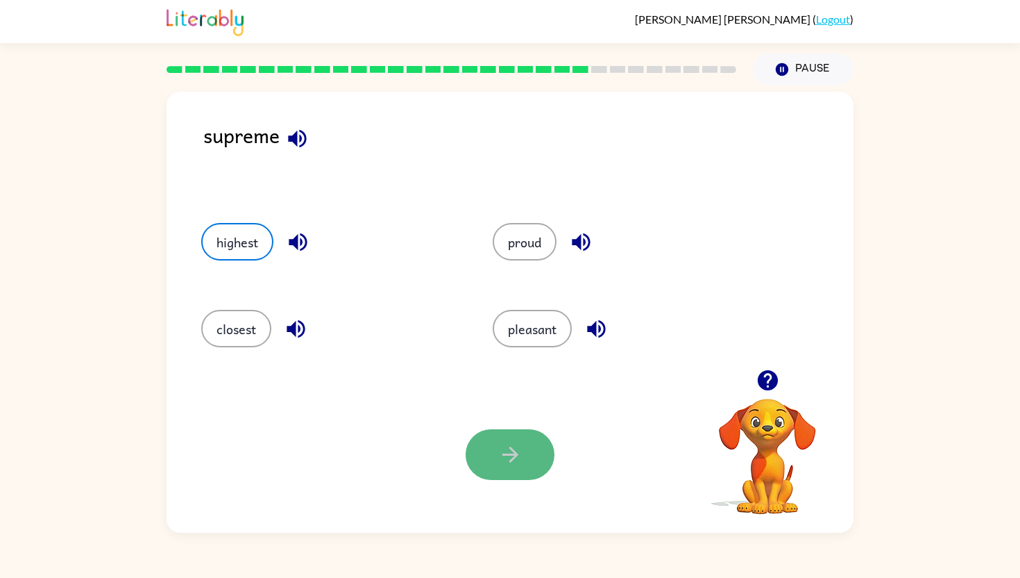
click at [473, 455] on button "button" at bounding box center [510, 454] width 89 height 51
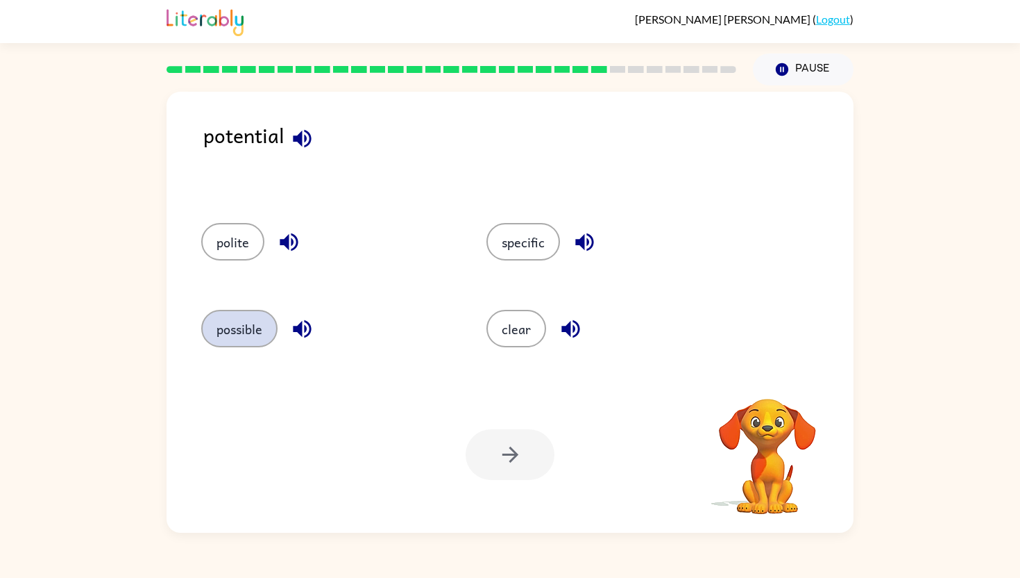
click at [258, 335] on button "possible" at bounding box center [239, 328] width 76 height 37
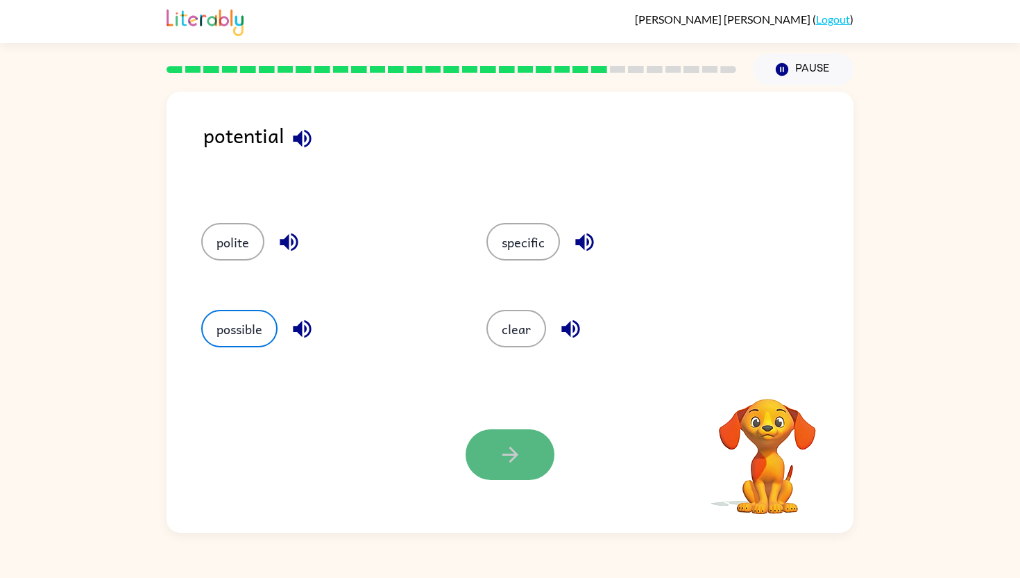
click at [502, 463] on icon "button" at bounding box center [510, 454] width 24 height 24
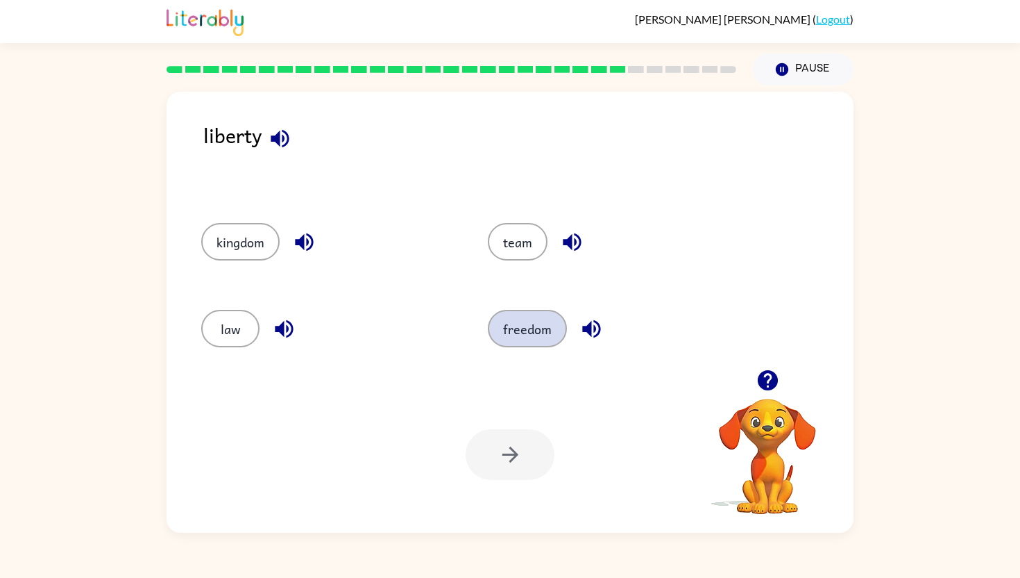
click at [541, 321] on button "freedom" at bounding box center [527, 328] width 79 height 37
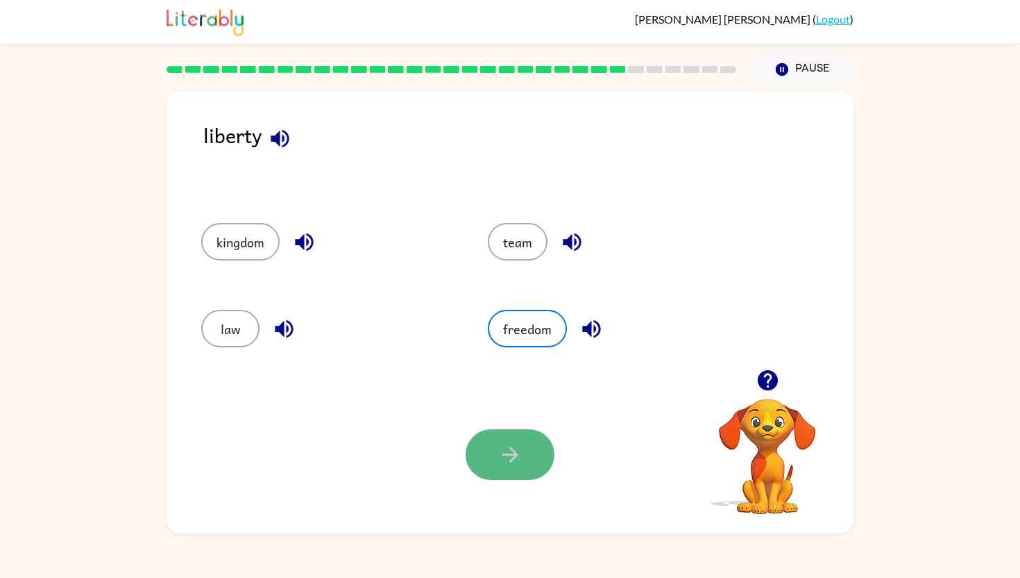
click at [489, 463] on button "button" at bounding box center [510, 454] width 89 height 51
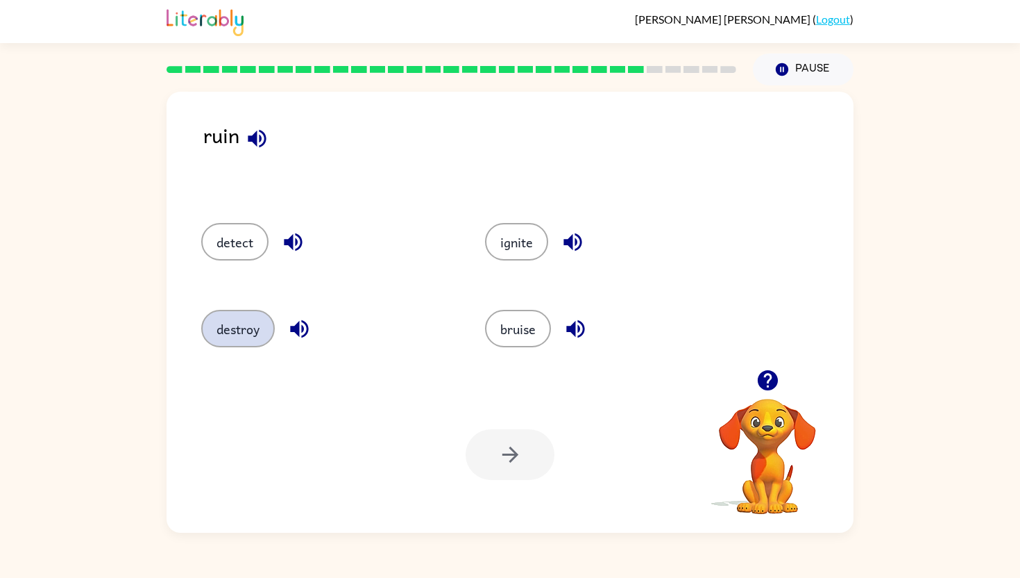
click at [253, 328] on button "destroy" at bounding box center [238, 328] width 74 height 37
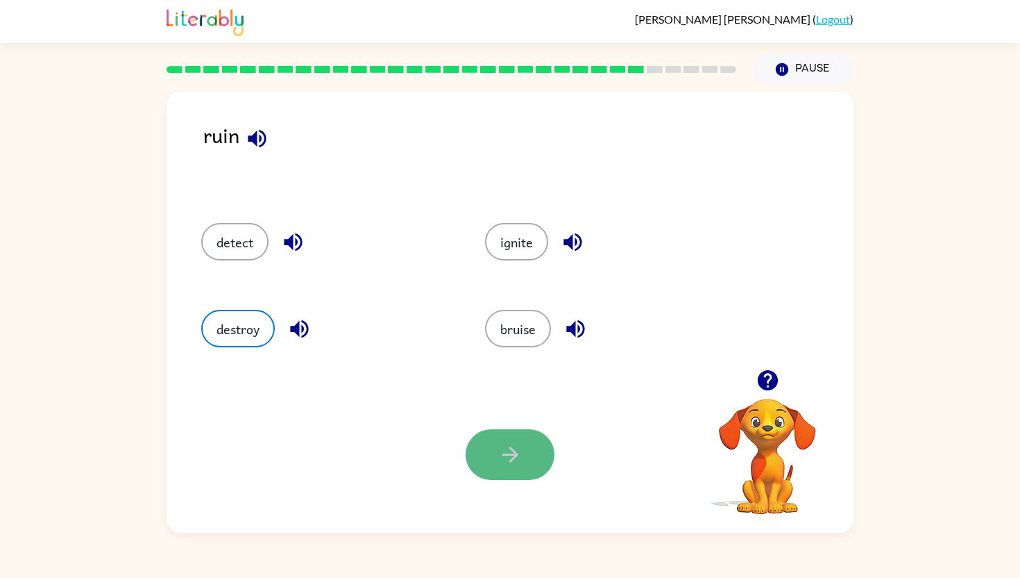
click at [487, 454] on button "button" at bounding box center [510, 454] width 89 height 51
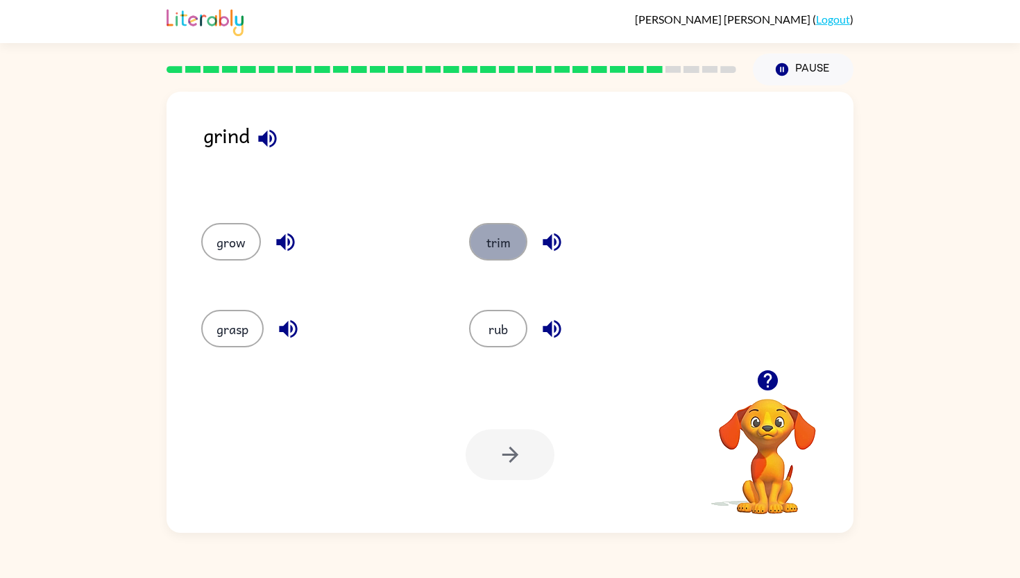
click at [507, 258] on button "trim" at bounding box center [498, 241] width 58 height 37
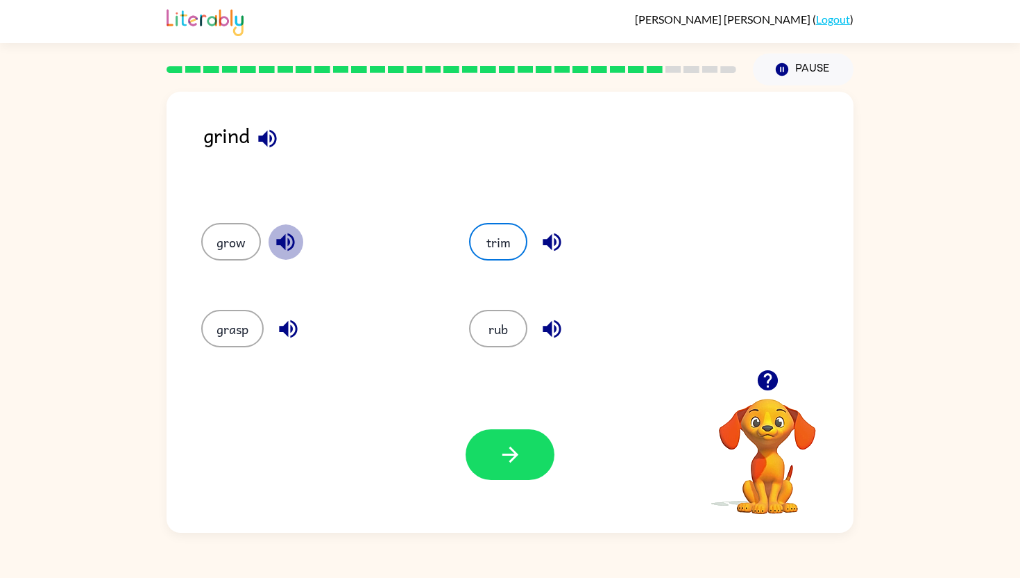
click at [283, 237] on icon "button" at bounding box center [285, 242] width 18 height 18
click at [293, 326] on icon "button" at bounding box center [288, 329] width 24 height 24
click at [548, 330] on icon "button" at bounding box center [552, 329] width 18 height 18
click at [547, 242] on icon "button" at bounding box center [552, 242] width 18 height 18
click at [480, 429] on div at bounding box center [510, 454] width 89 height 51
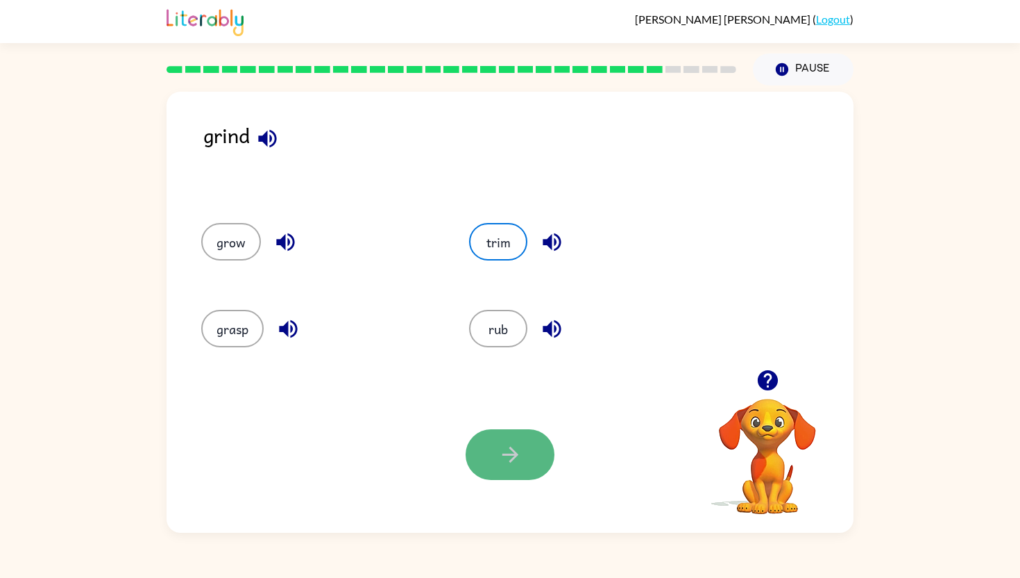
click at [488, 437] on button "button" at bounding box center [510, 454] width 89 height 51
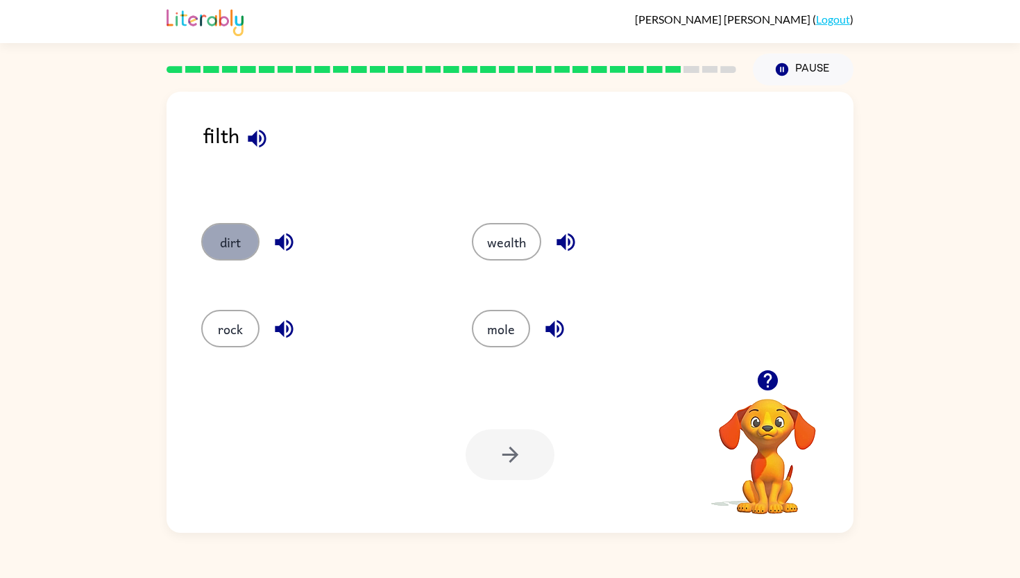
click at [248, 248] on button "dirt" at bounding box center [230, 241] width 58 height 37
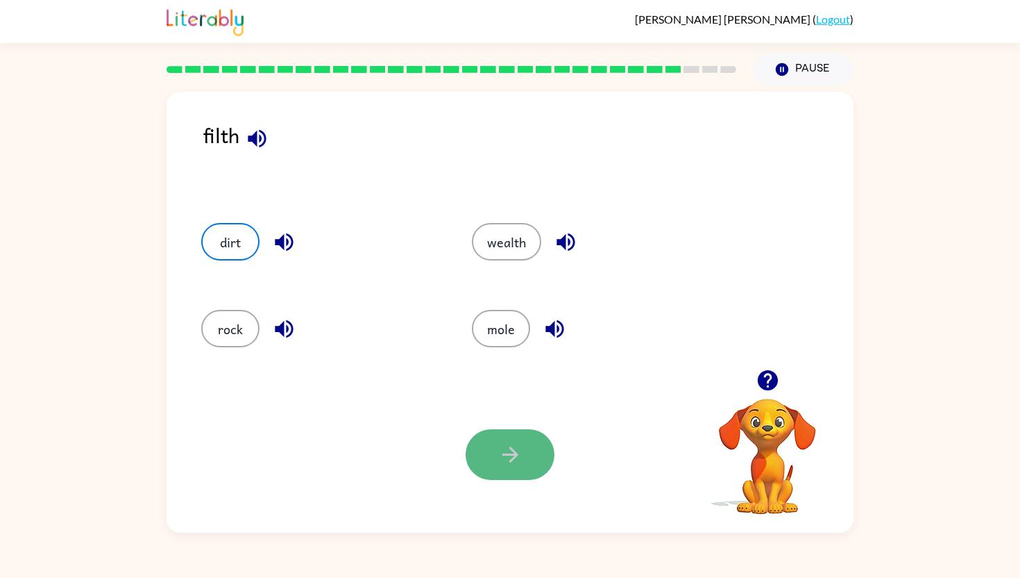
click at [491, 435] on button "button" at bounding box center [510, 454] width 89 height 51
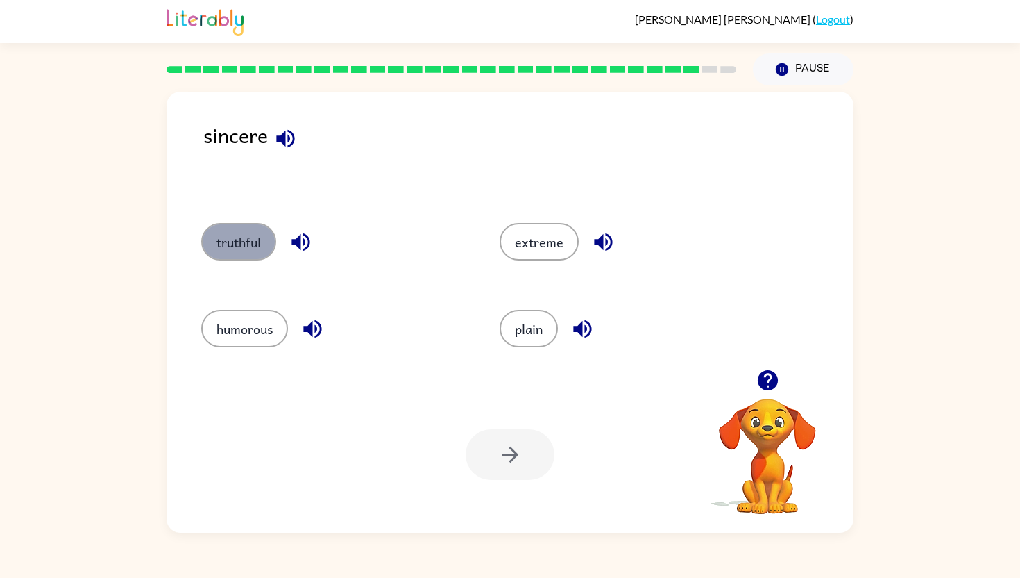
click at [268, 257] on button "truthful" at bounding box center [238, 241] width 75 height 37
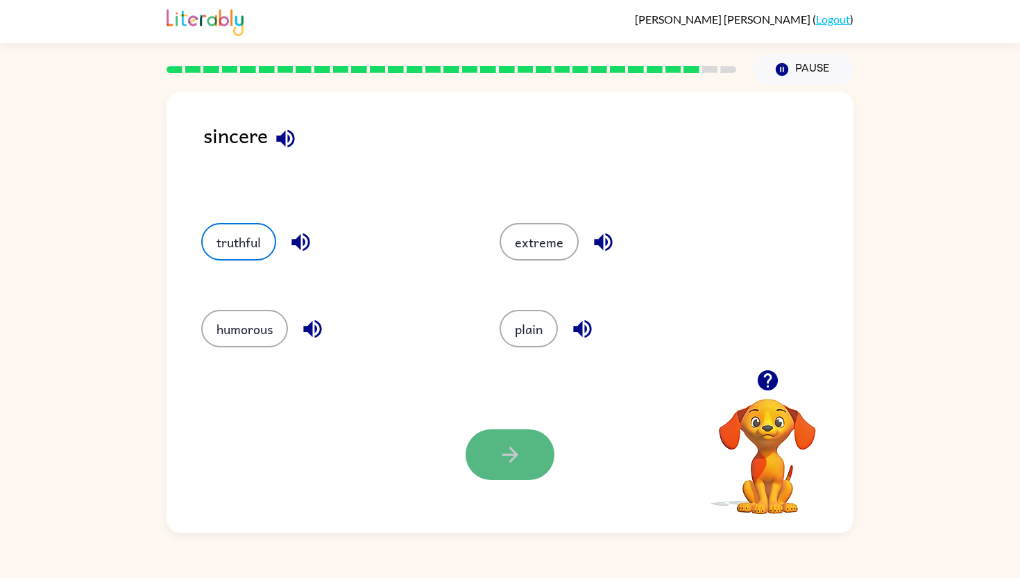
click at [518, 462] on icon "button" at bounding box center [510, 454] width 24 height 24
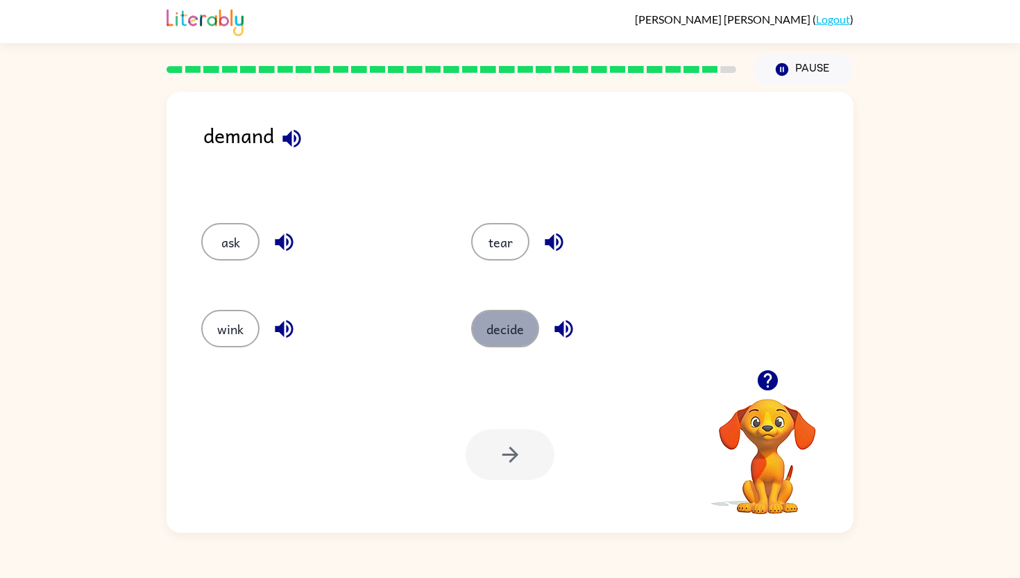
click at [498, 319] on button "decide" at bounding box center [505, 328] width 68 height 37
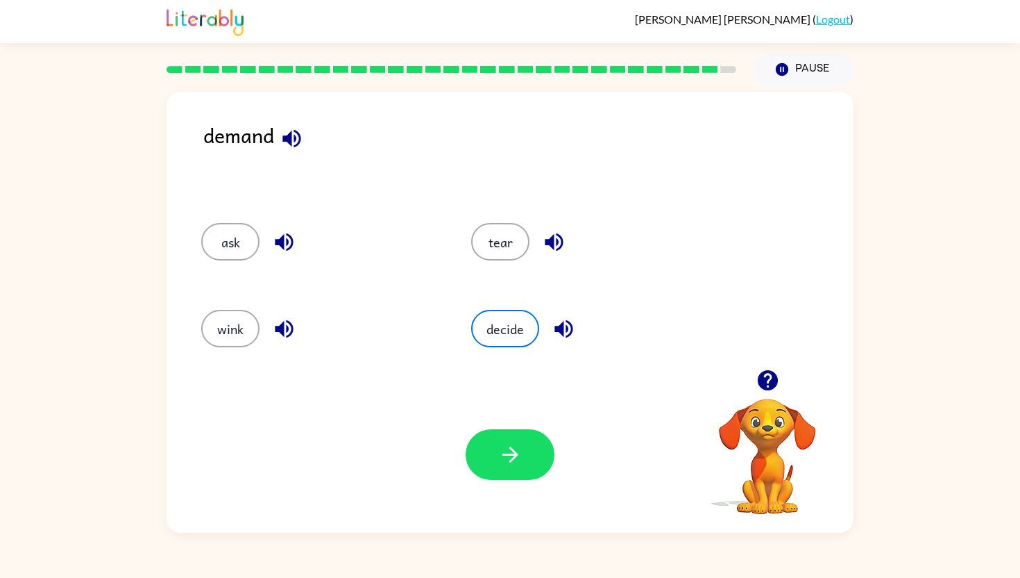
click at [494, 426] on div "Your browser must support playing .mp4 files to use Literably. Please try using…" at bounding box center [510, 454] width 687 height 156
click at [497, 456] on button "button" at bounding box center [510, 454] width 89 height 51
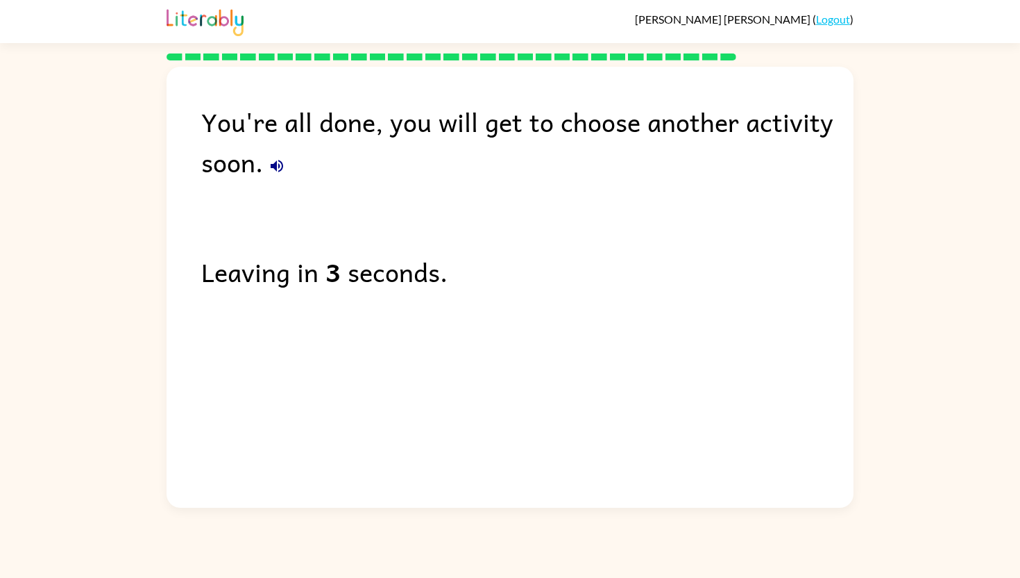
click at [271, 165] on icon "button" at bounding box center [277, 166] width 12 height 12
